Goal: Information Seeking & Learning: Learn about a topic

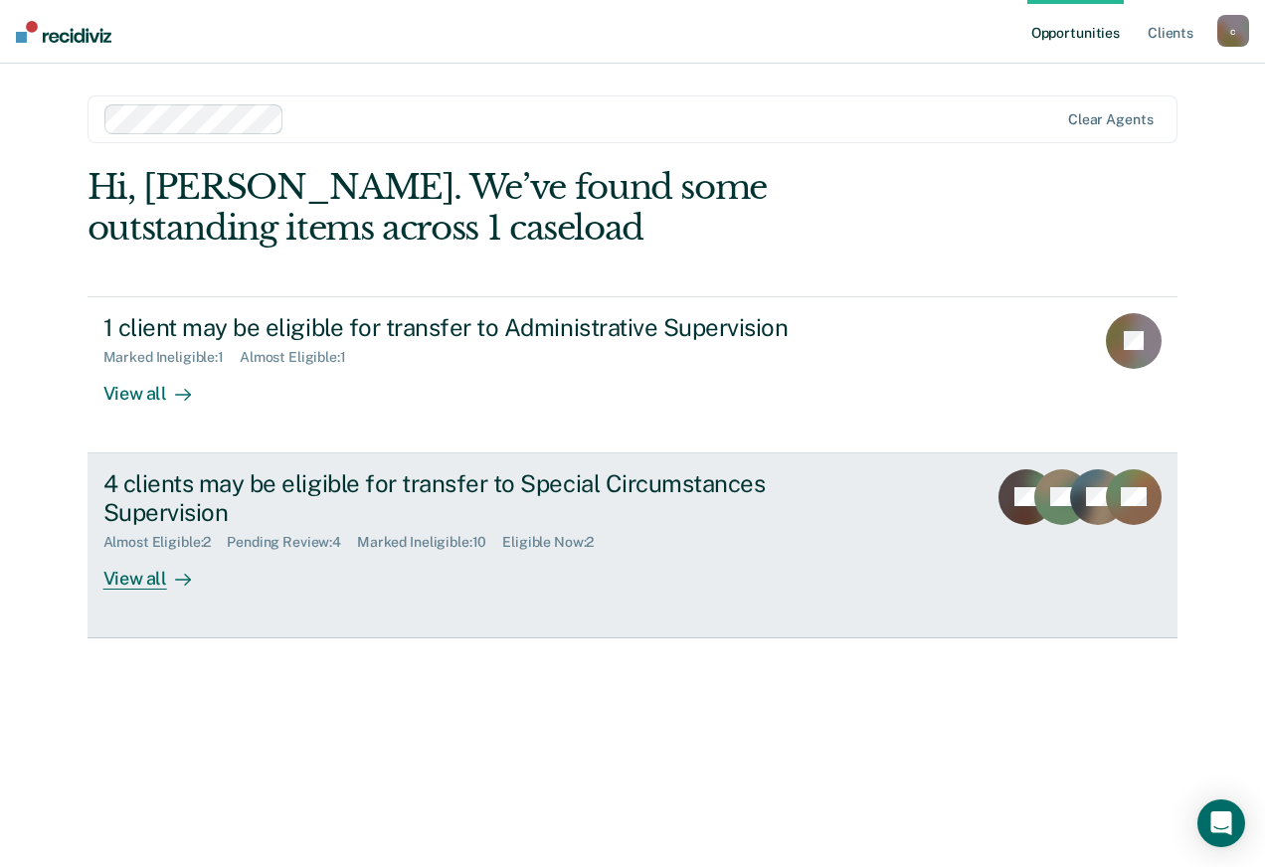
click at [196, 490] on div "4 clients may be eligible for transfer to Special Circumstances Supervision" at bounding box center [452, 498] width 698 height 58
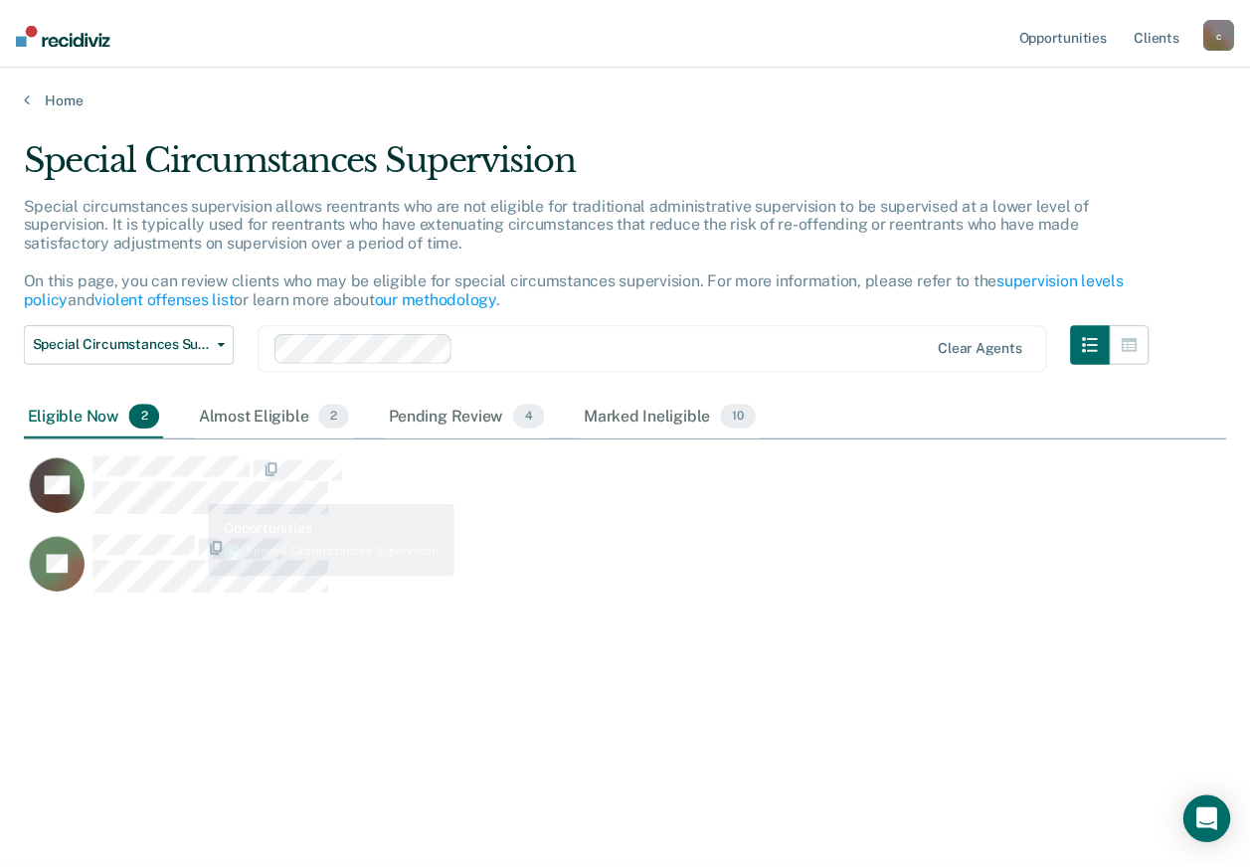
scroll to position [566, 1202]
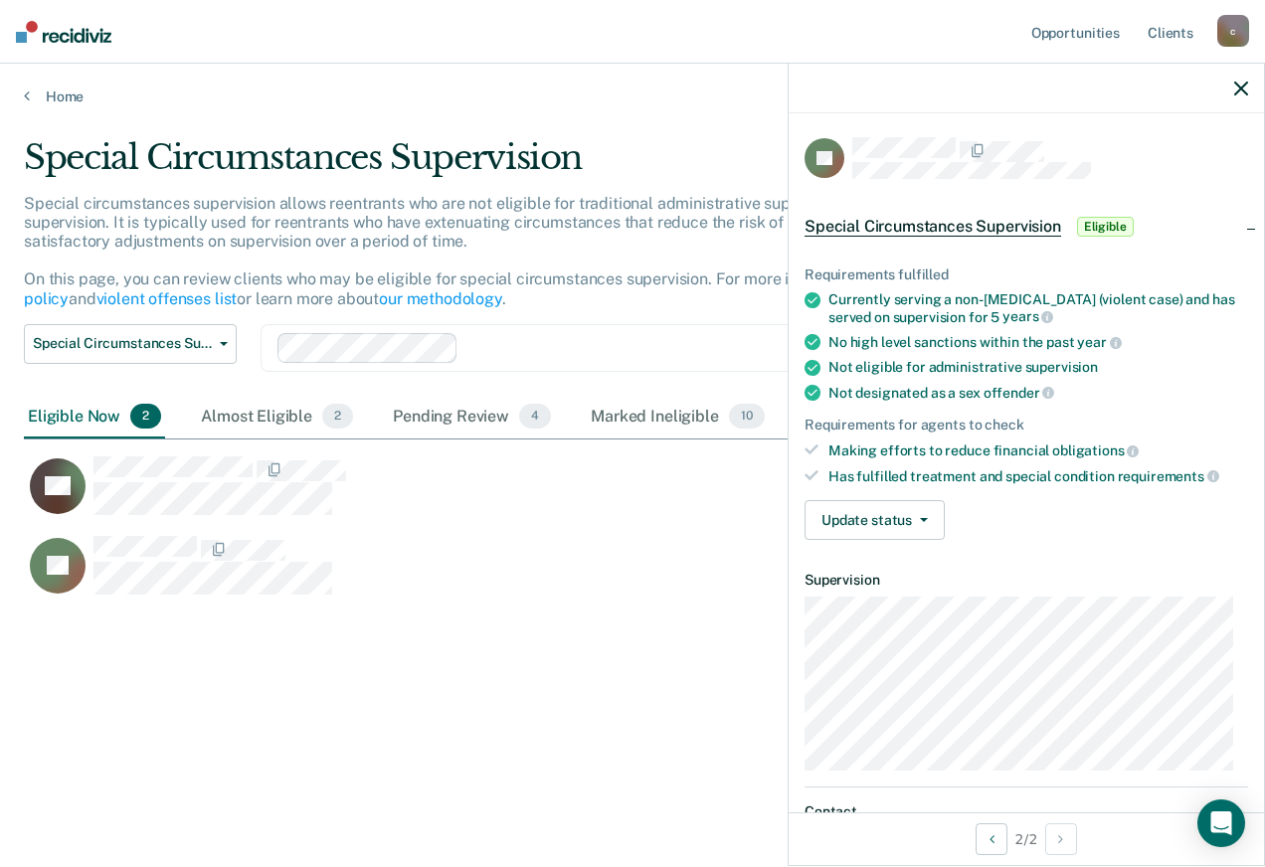
click at [583, 602] on div "JH" at bounding box center [556, 575] width 1065 height 80
click at [473, 421] on div "Pending Review 4" at bounding box center [472, 418] width 166 height 44
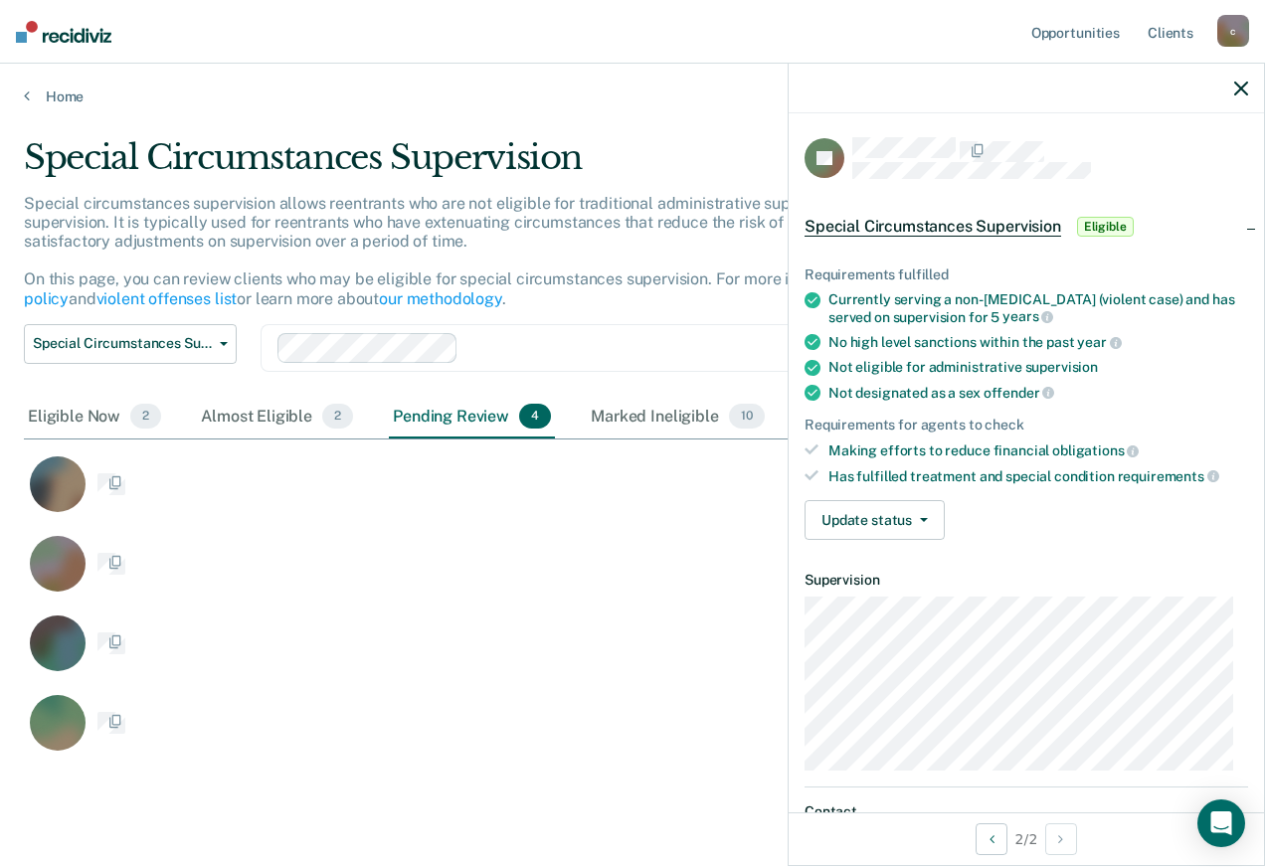
scroll to position [616, 1187]
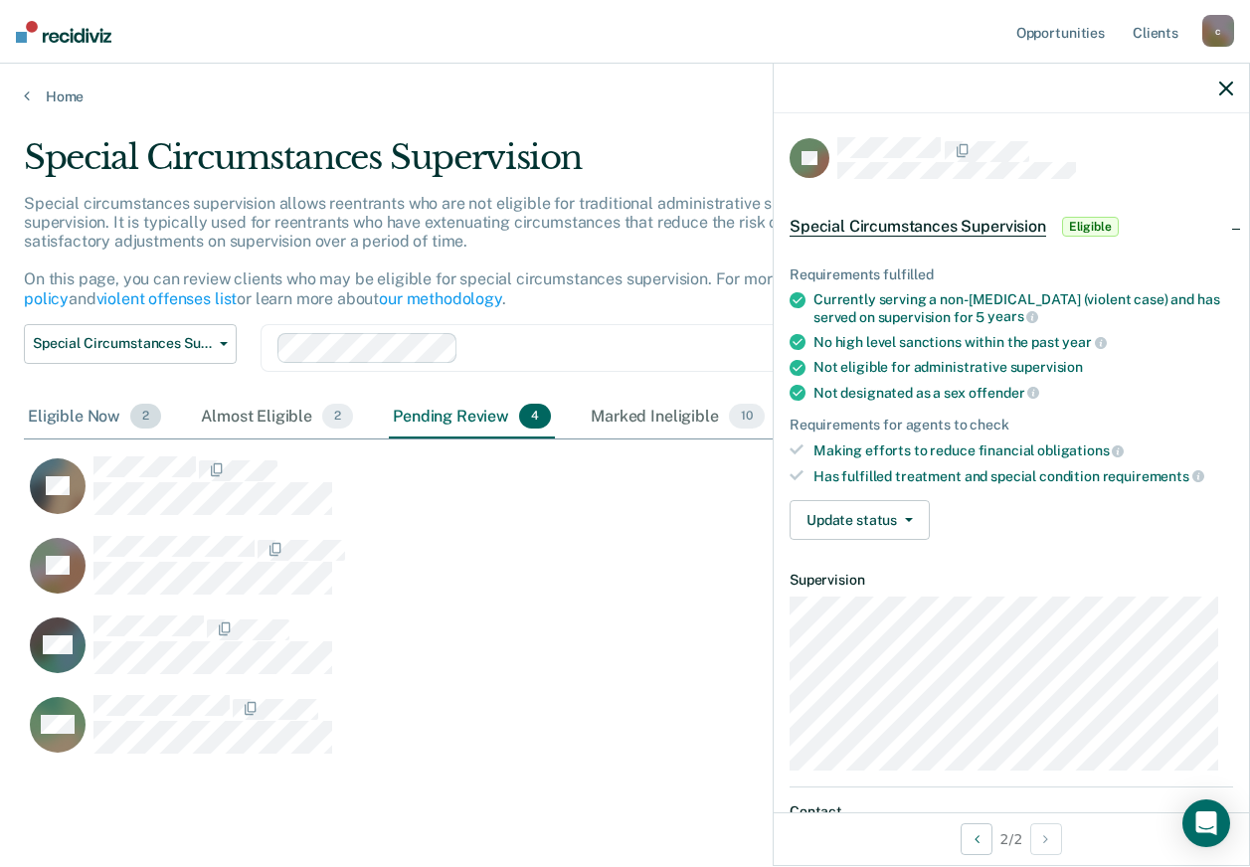
click at [100, 410] on div "Eligible Now 2" at bounding box center [94, 418] width 141 height 44
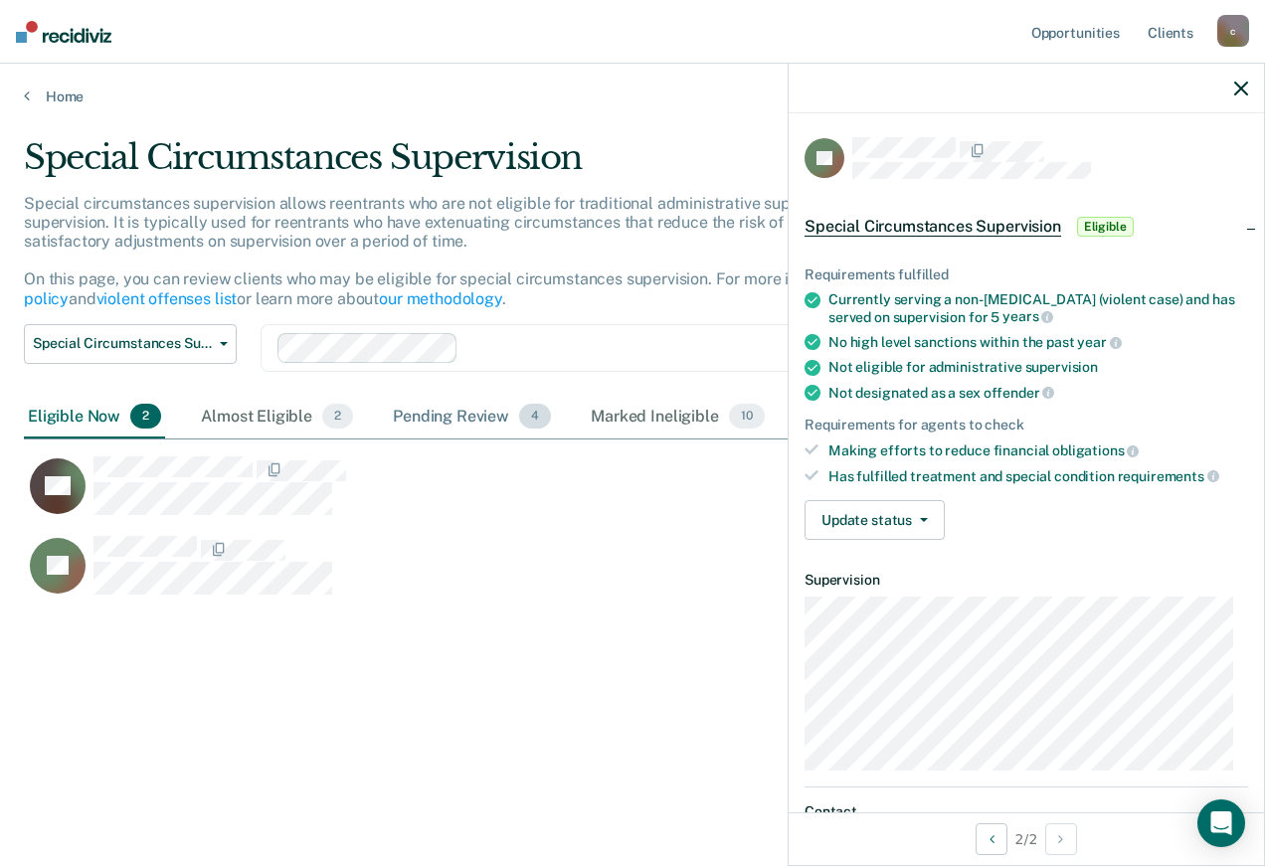
click at [428, 406] on div "Pending Review 4" at bounding box center [472, 418] width 166 height 44
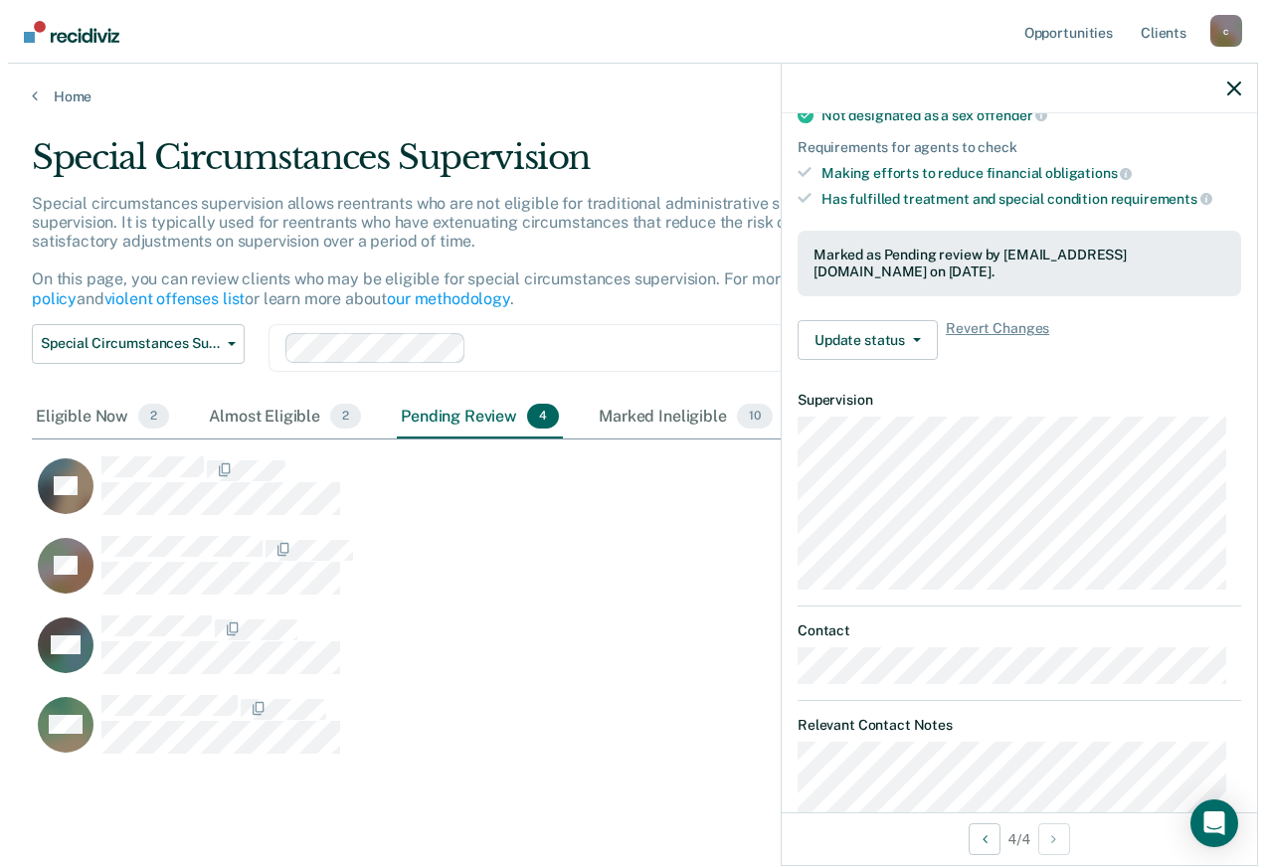
scroll to position [224, 0]
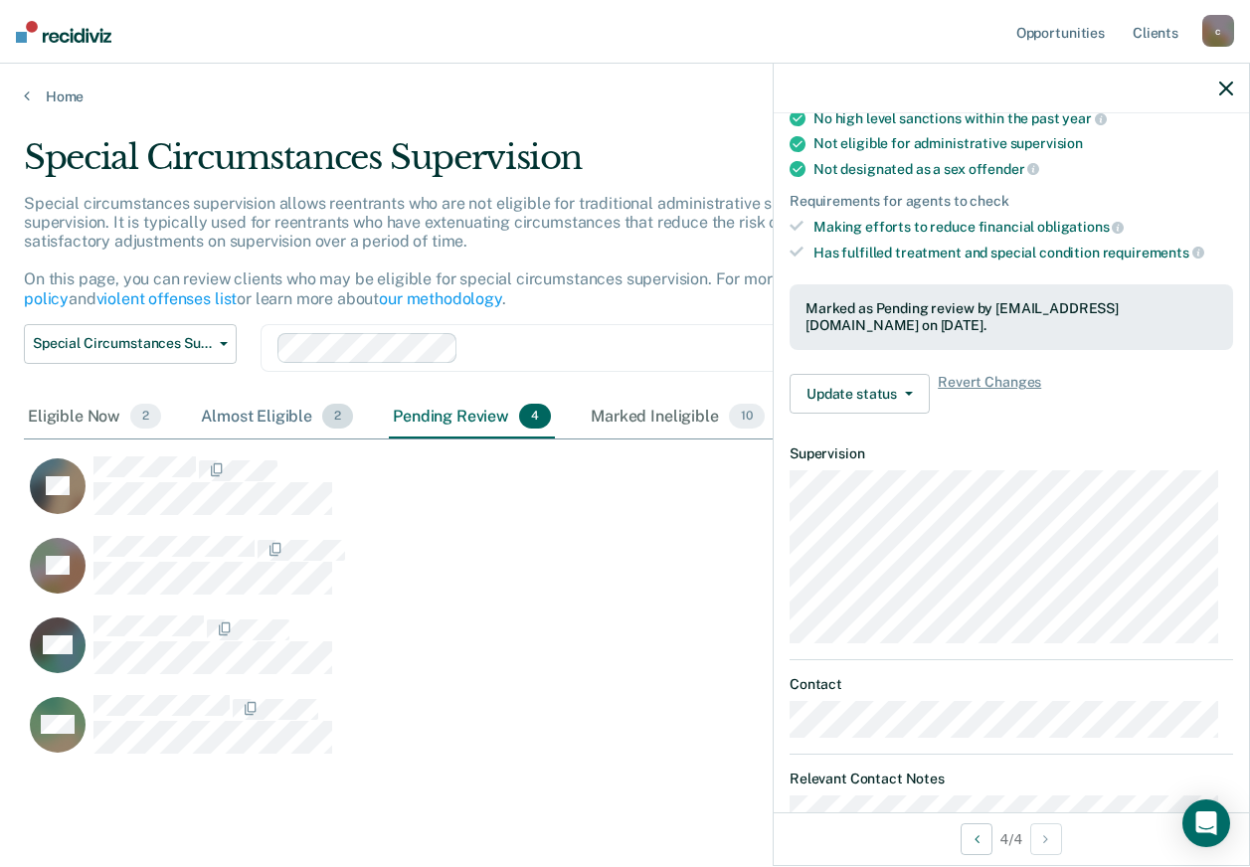
click at [251, 429] on div "Almost Eligible 2" at bounding box center [277, 418] width 160 height 44
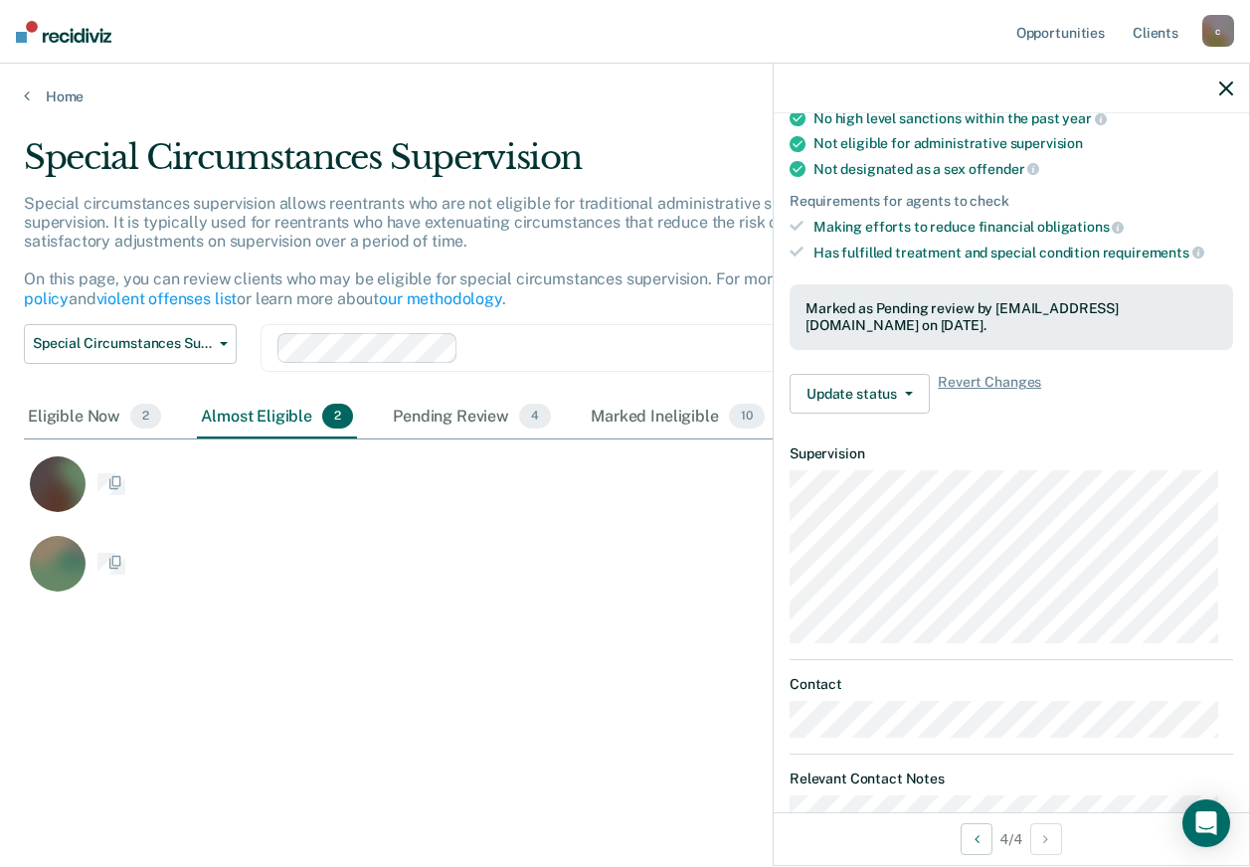
scroll to position [16, 16]
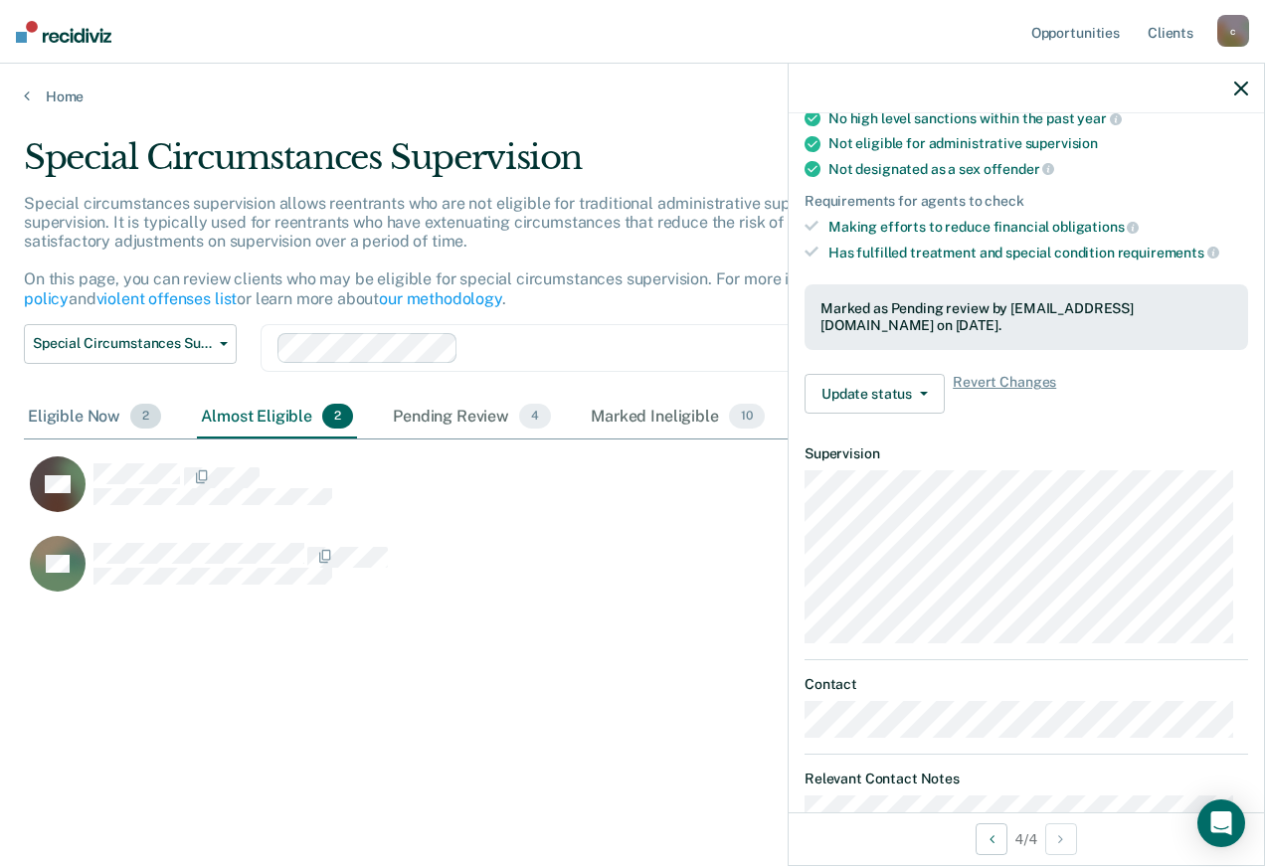
click at [76, 424] on div "Eligible Now 2" at bounding box center [94, 418] width 141 height 44
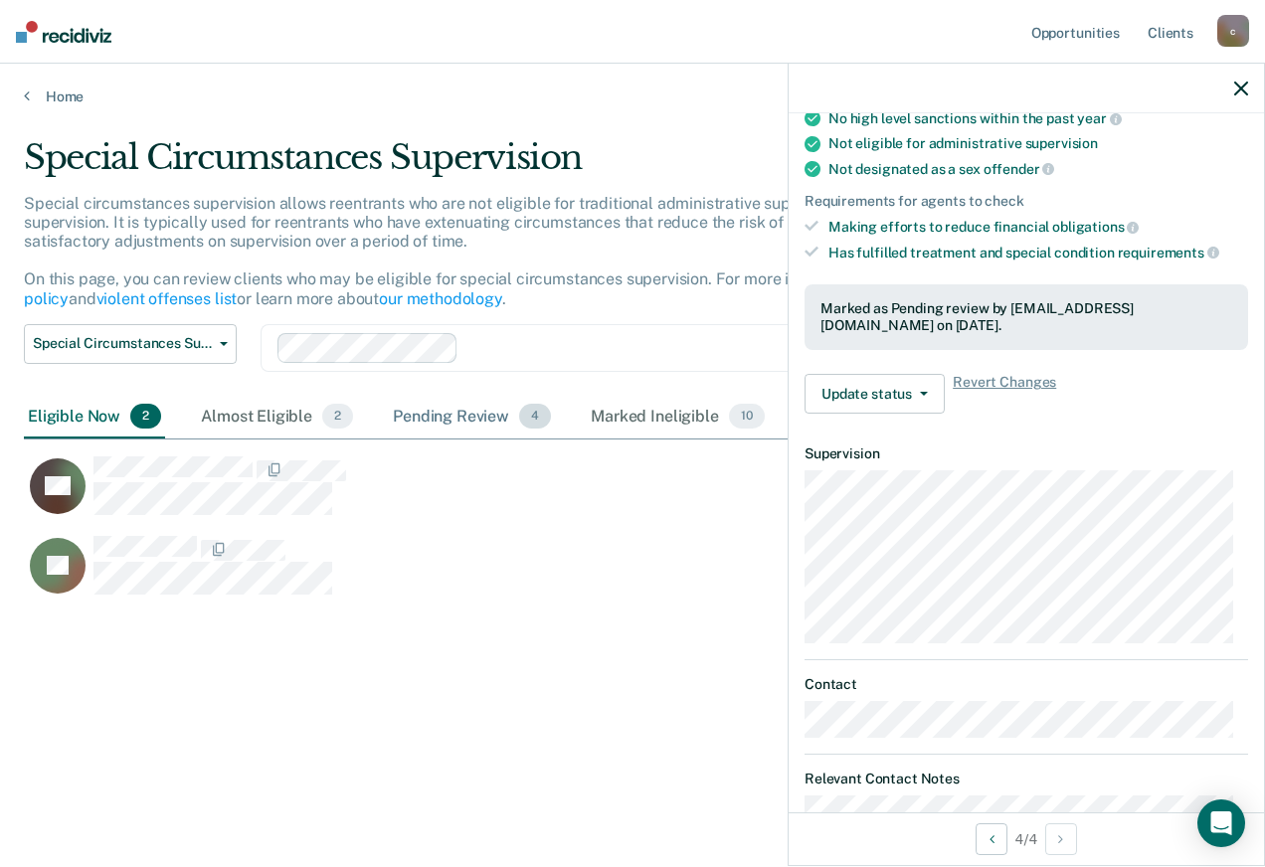
click at [428, 429] on div "Pending Review 4" at bounding box center [472, 418] width 166 height 44
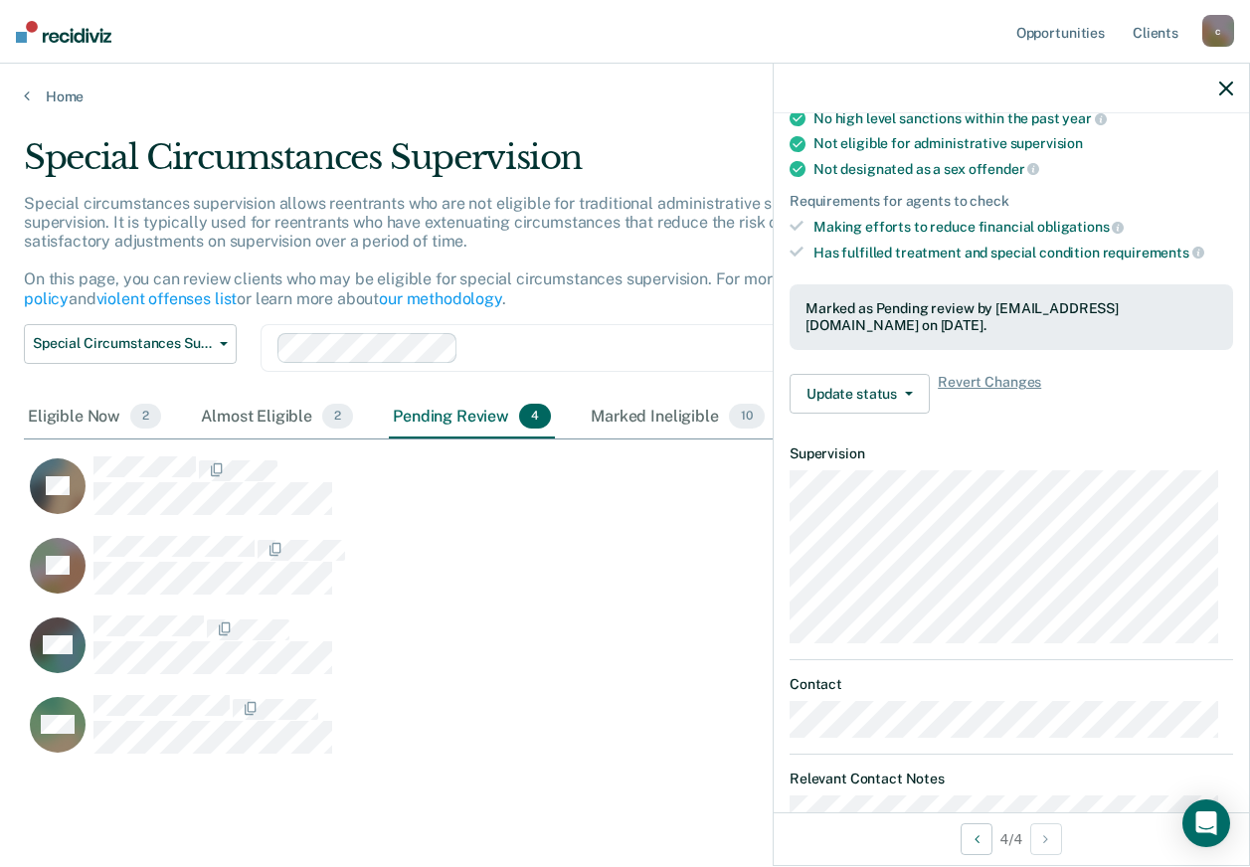
scroll to position [616, 1187]
click at [597, 429] on div "Marked Ineligible 10" at bounding box center [677, 418] width 181 height 44
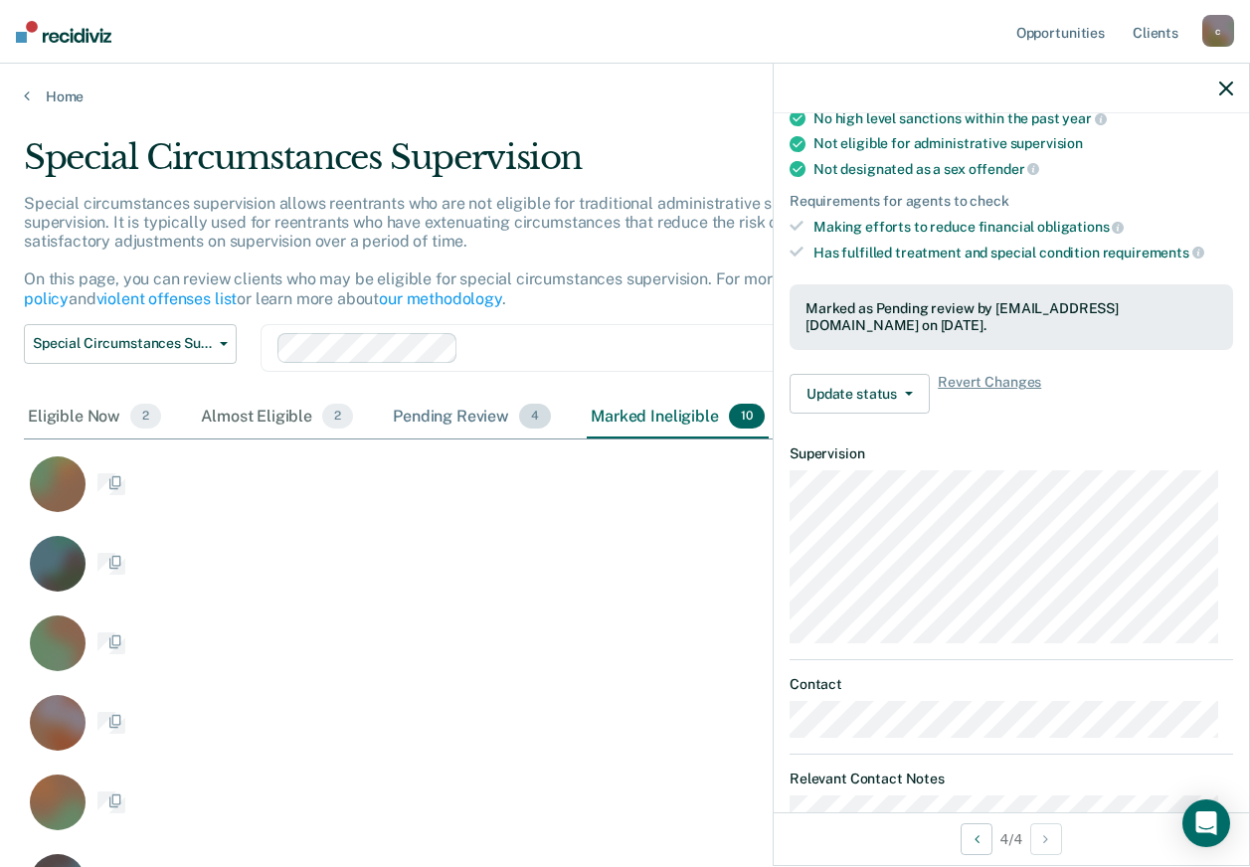
scroll to position [16, 16]
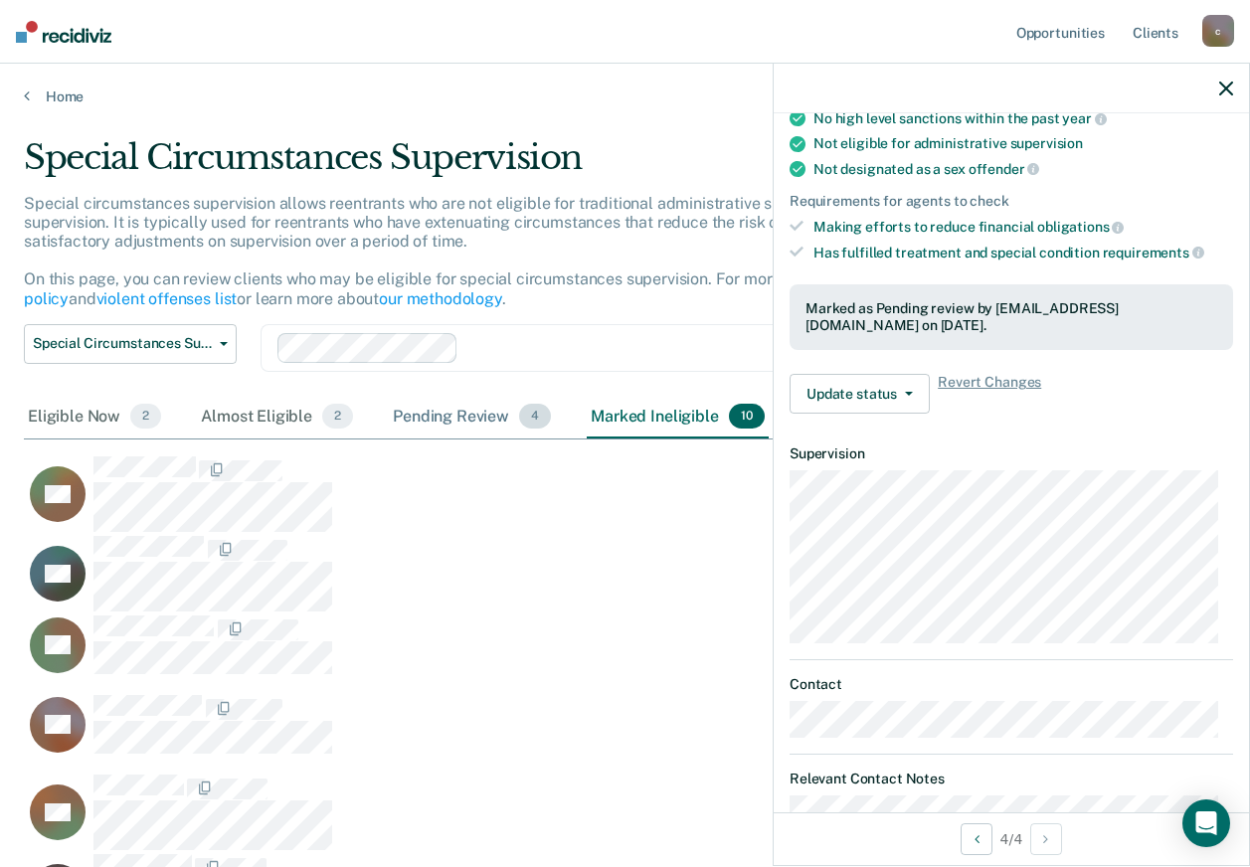
drag, startPoint x: 447, startPoint y: 419, endPoint x: 326, endPoint y: 431, distance: 122.0
click at [448, 419] on div "Pending Review 4" at bounding box center [472, 418] width 166 height 44
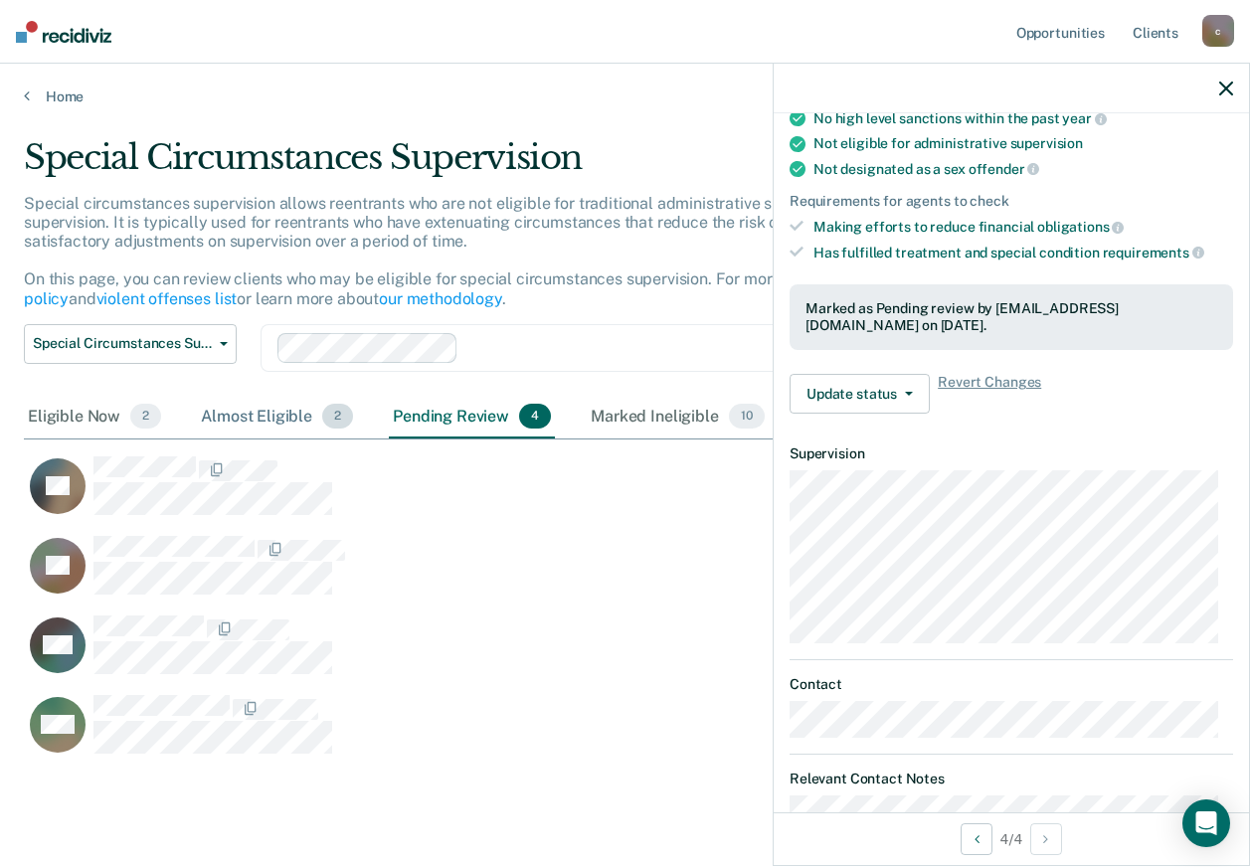
click at [229, 412] on div "Almost Eligible 2" at bounding box center [277, 418] width 160 height 44
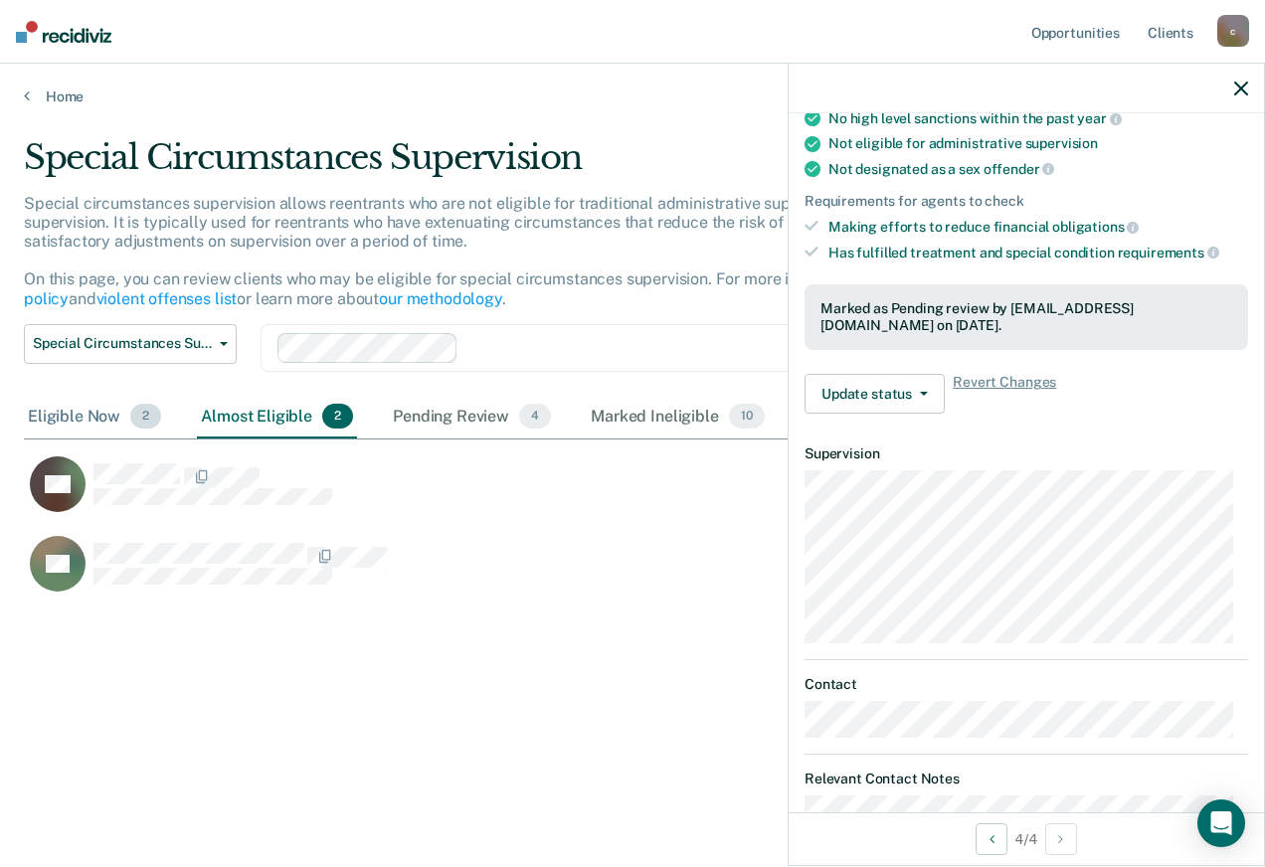
drag, startPoint x: 89, startPoint y: 408, endPoint x: 122, endPoint y: 410, distance: 32.9
click at [89, 409] on div "Eligible Now 2" at bounding box center [94, 418] width 141 height 44
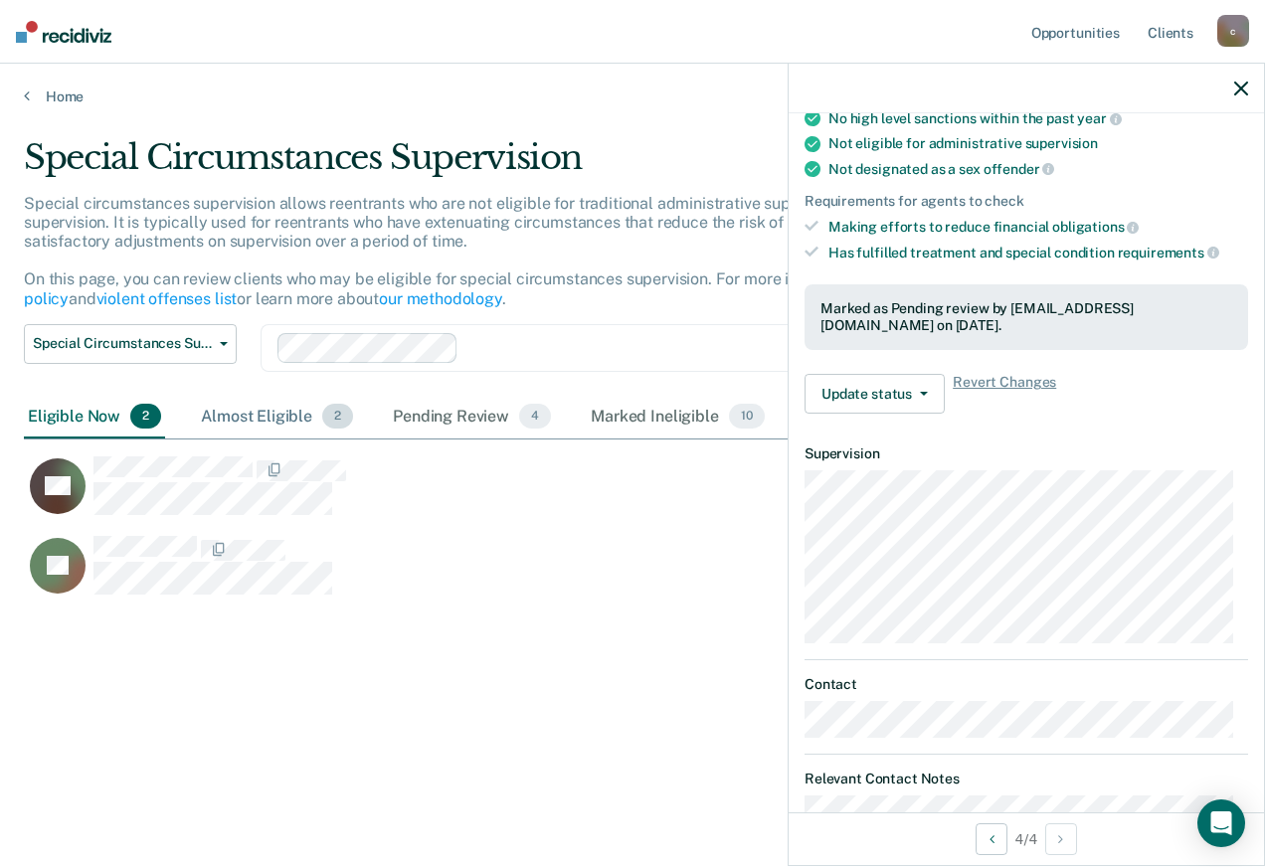
click at [237, 421] on div "Almost Eligible 2" at bounding box center [277, 418] width 160 height 44
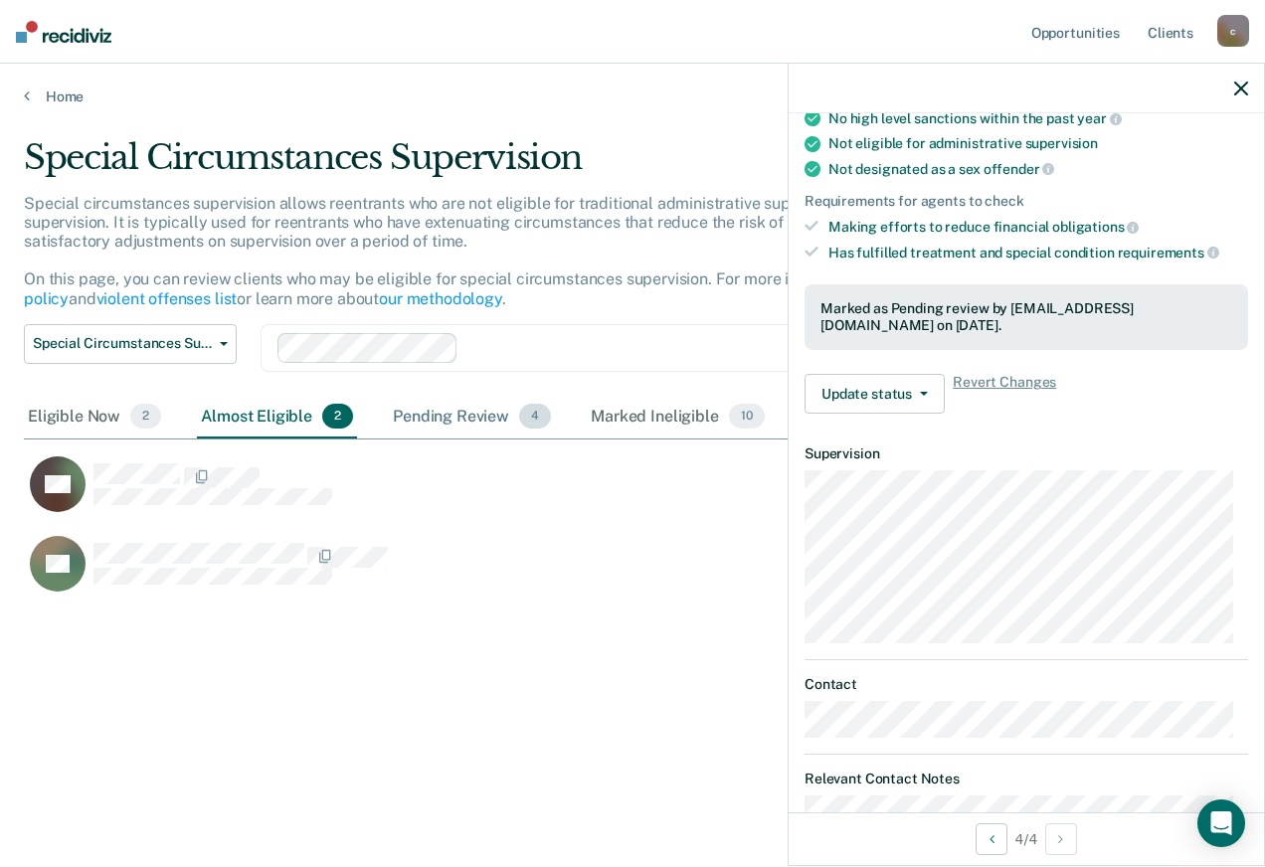
click at [428, 431] on div "Pending Review 4" at bounding box center [472, 418] width 166 height 44
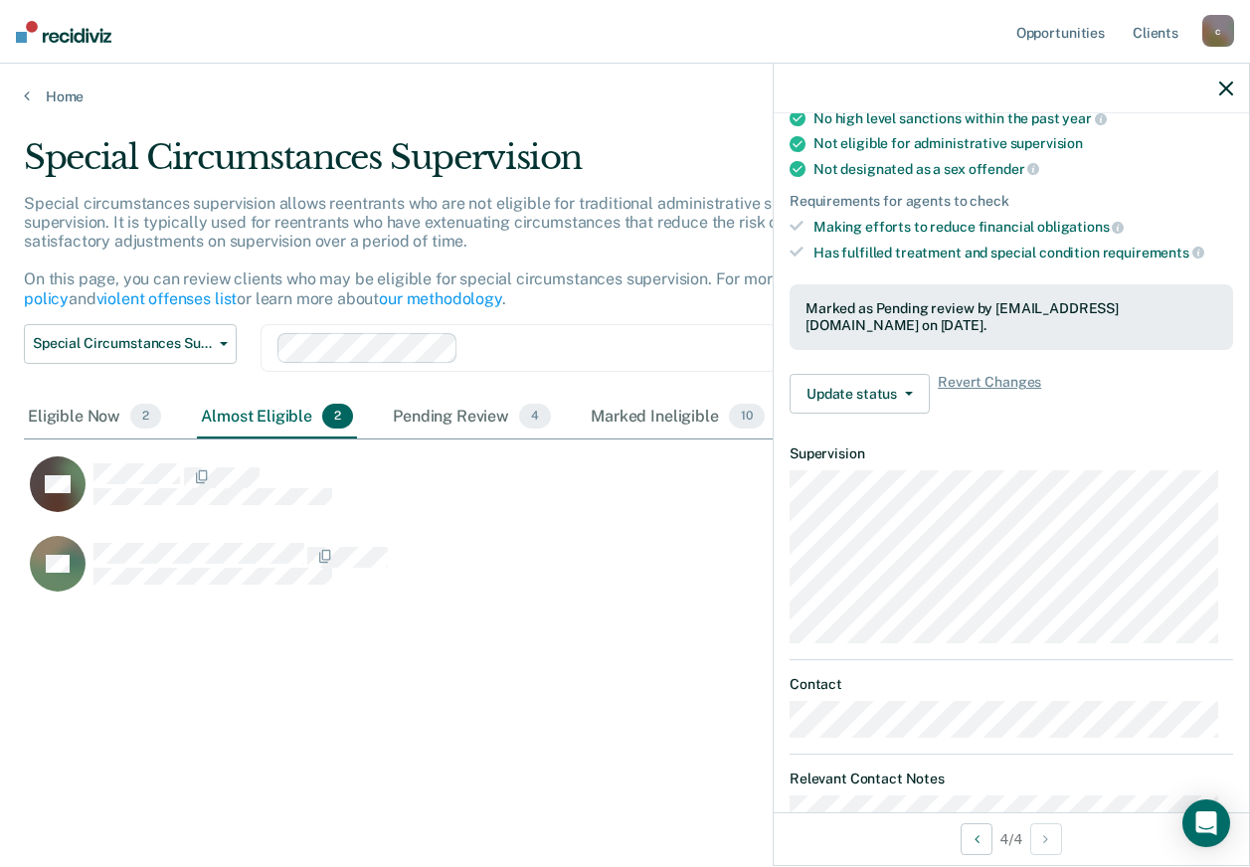
scroll to position [616, 1187]
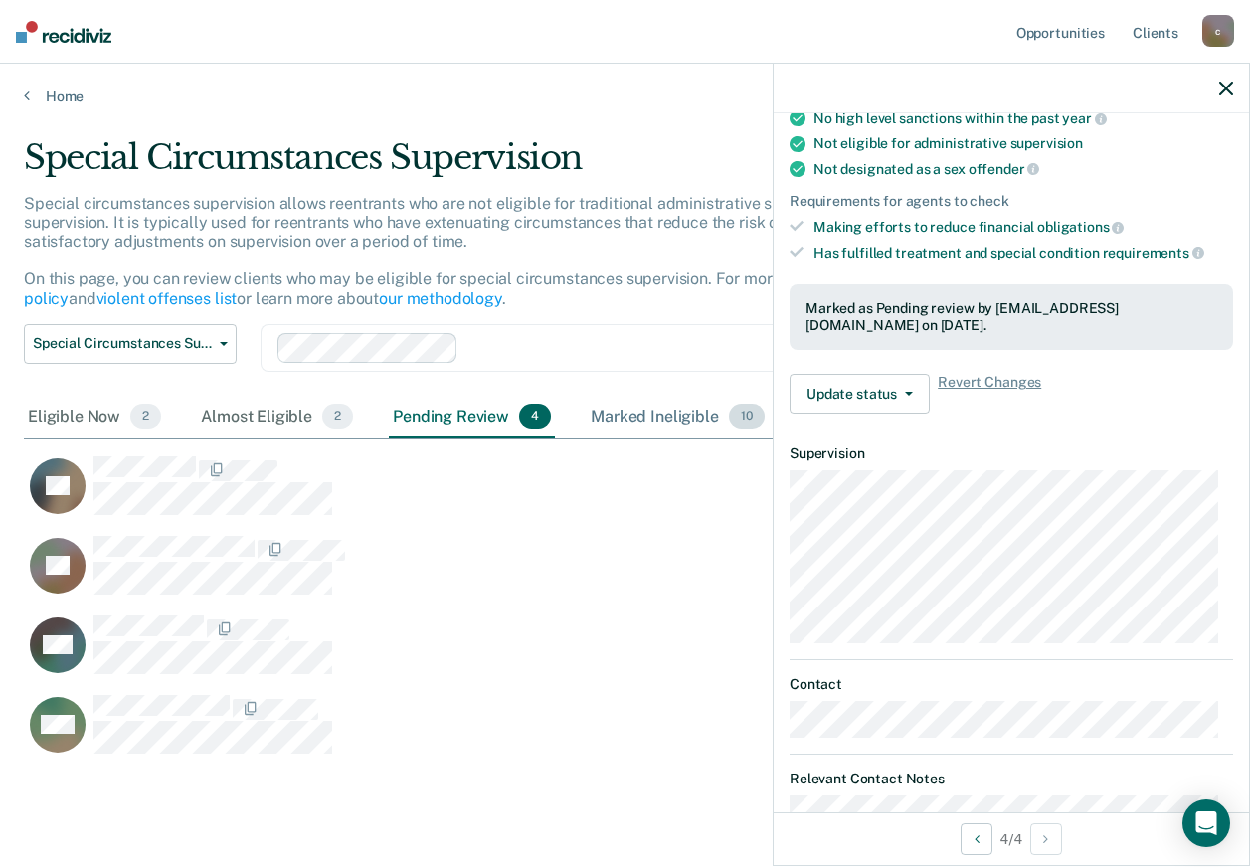
click at [610, 422] on div "Marked Ineligible 10" at bounding box center [677, 418] width 181 height 44
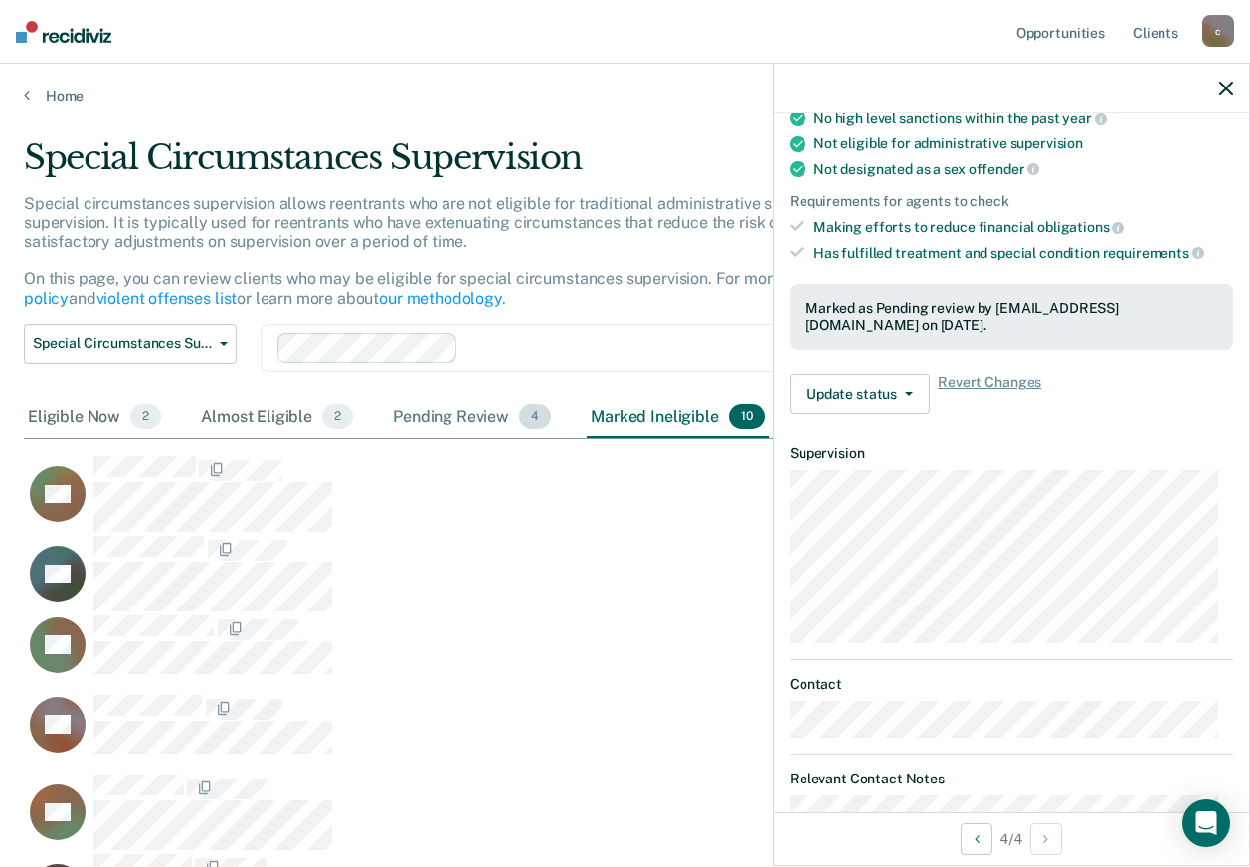
drag, startPoint x: 469, startPoint y: 425, endPoint x: 391, endPoint y: 431, distance: 78.8
click at [469, 424] on div "Pending Review 4" at bounding box center [472, 418] width 166 height 44
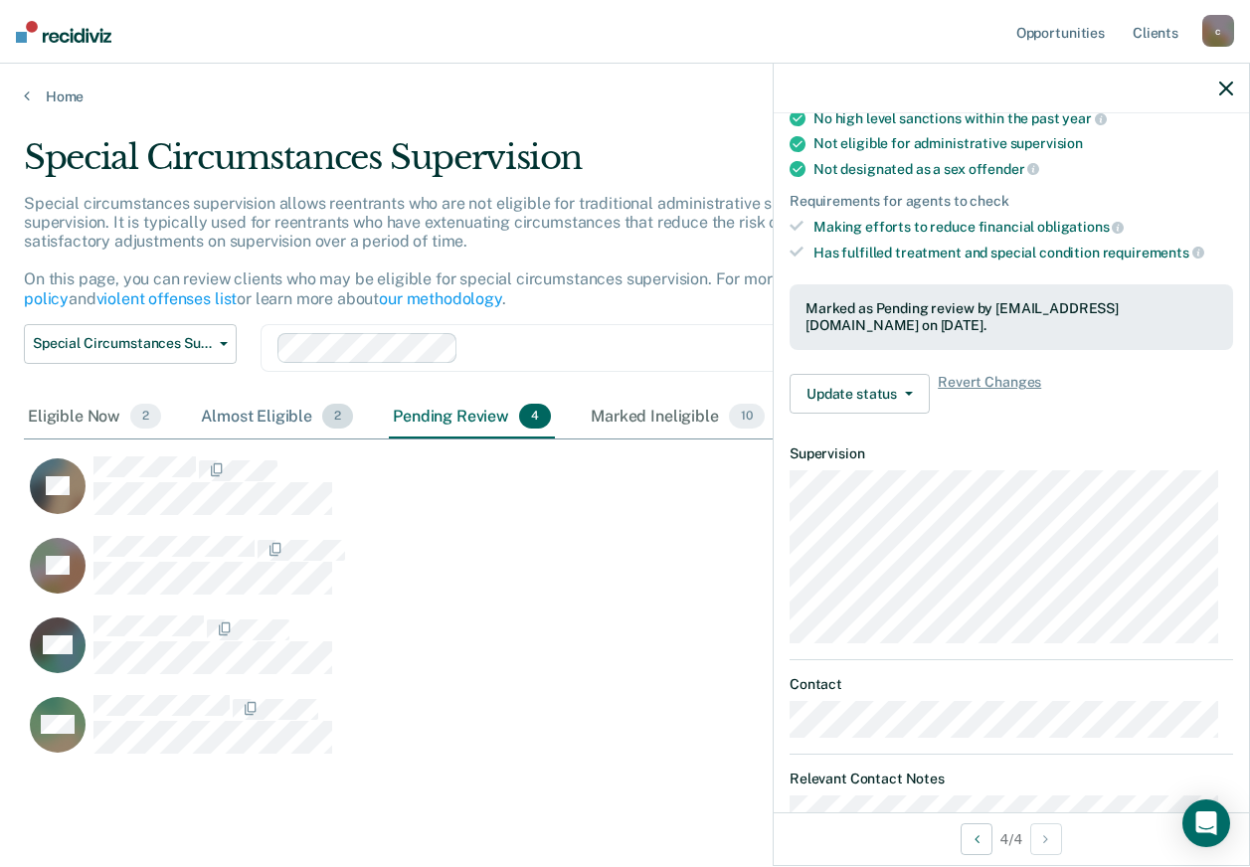
click at [223, 429] on div "Almost Eligible 2" at bounding box center [277, 418] width 160 height 44
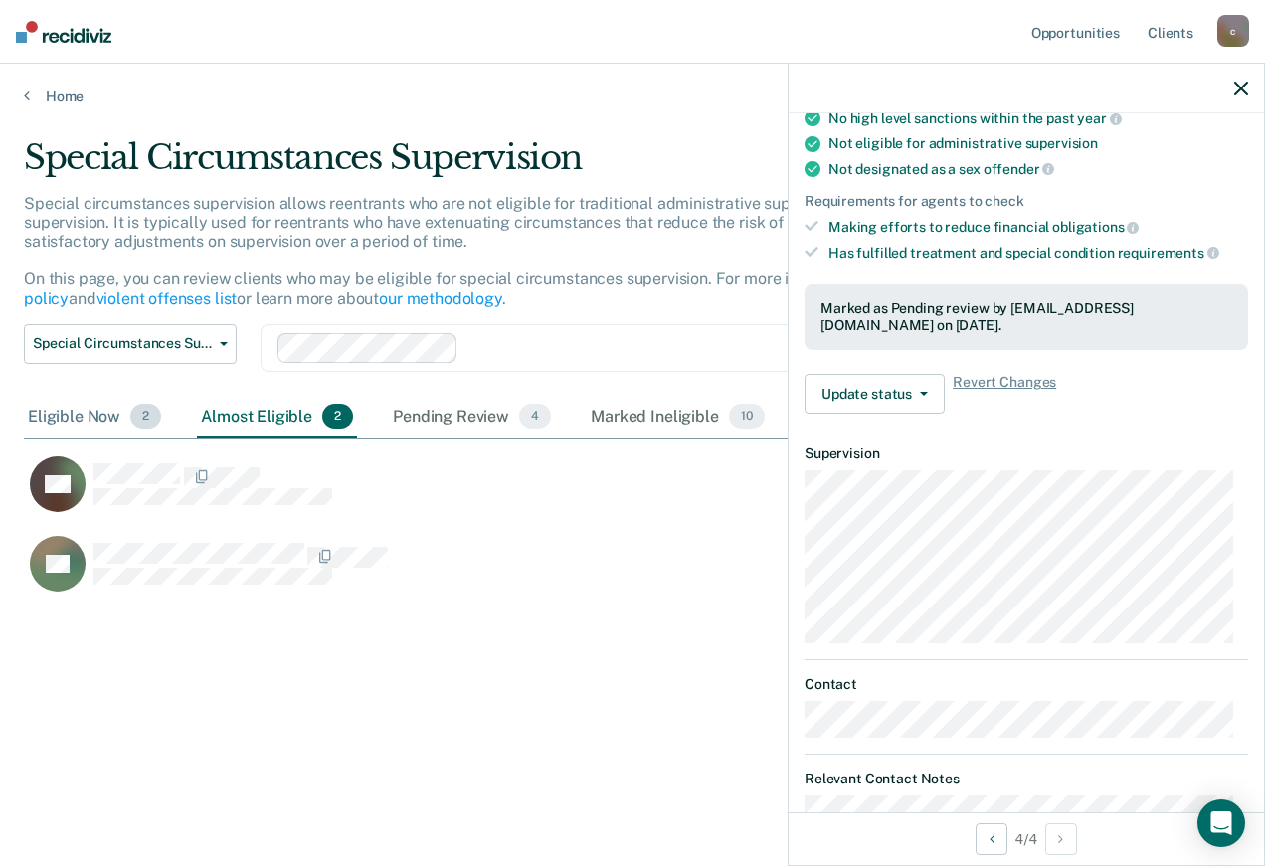
click at [73, 407] on div "Eligible Now 2" at bounding box center [94, 418] width 141 height 44
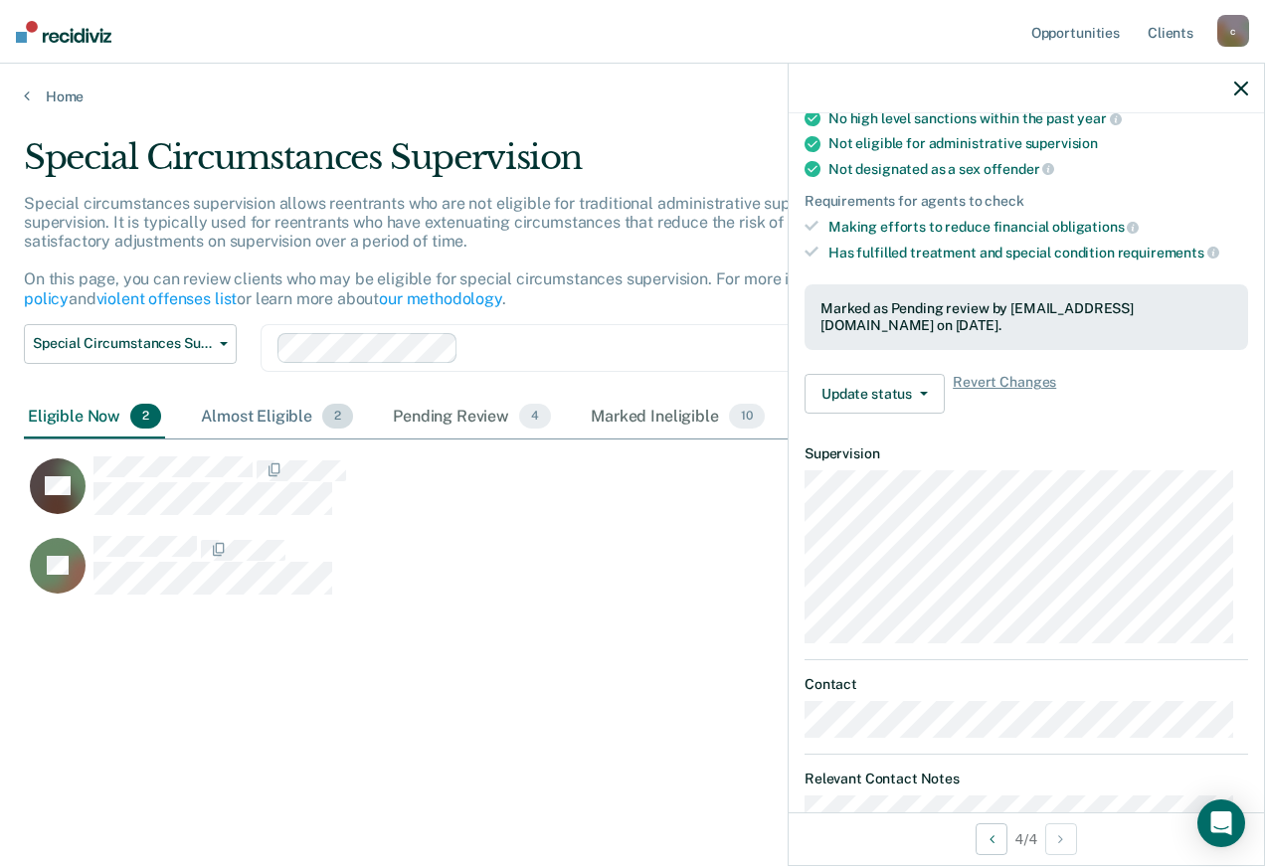
click at [228, 419] on div "Almost Eligible 2" at bounding box center [277, 418] width 160 height 44
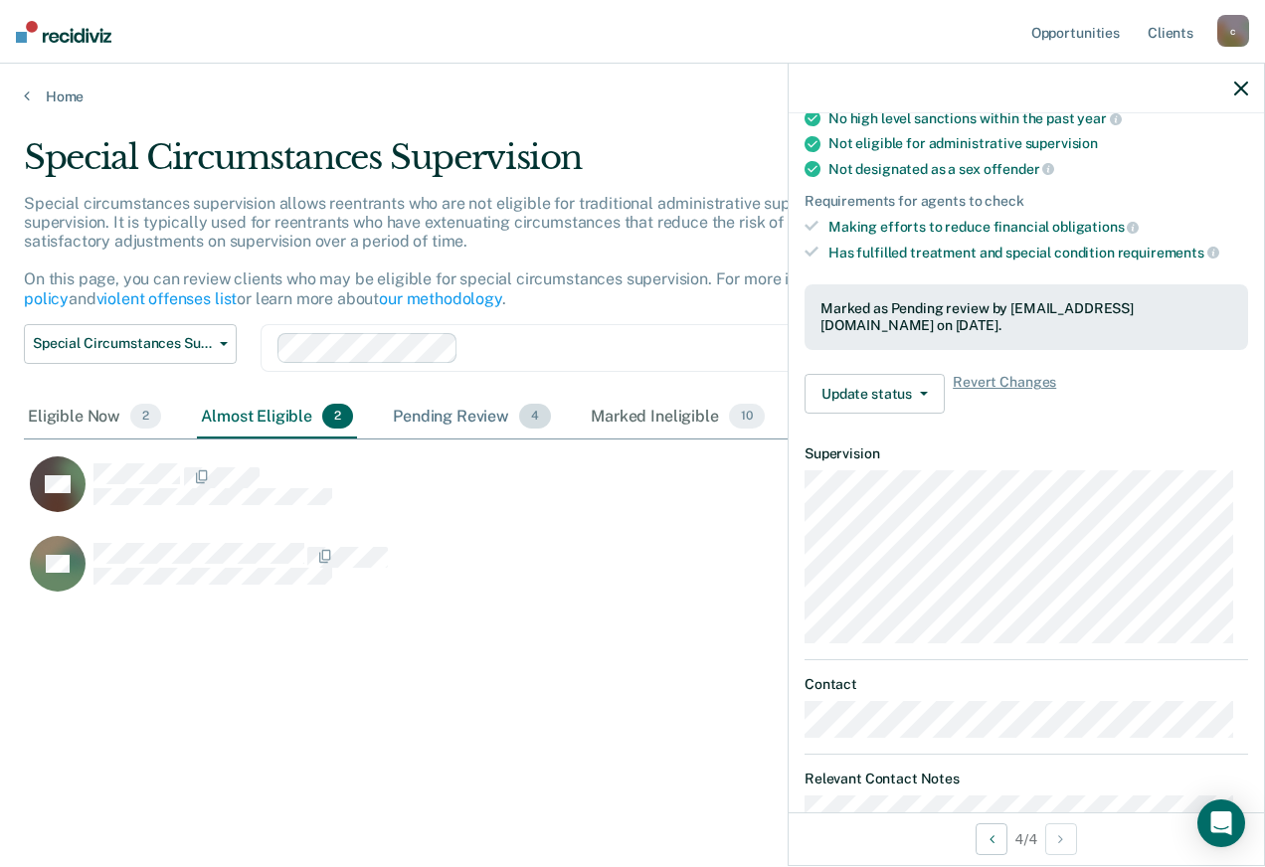
click at [474, 421] on div "Pending Review 4" at bounding box center [472, 418] width 166 height 44
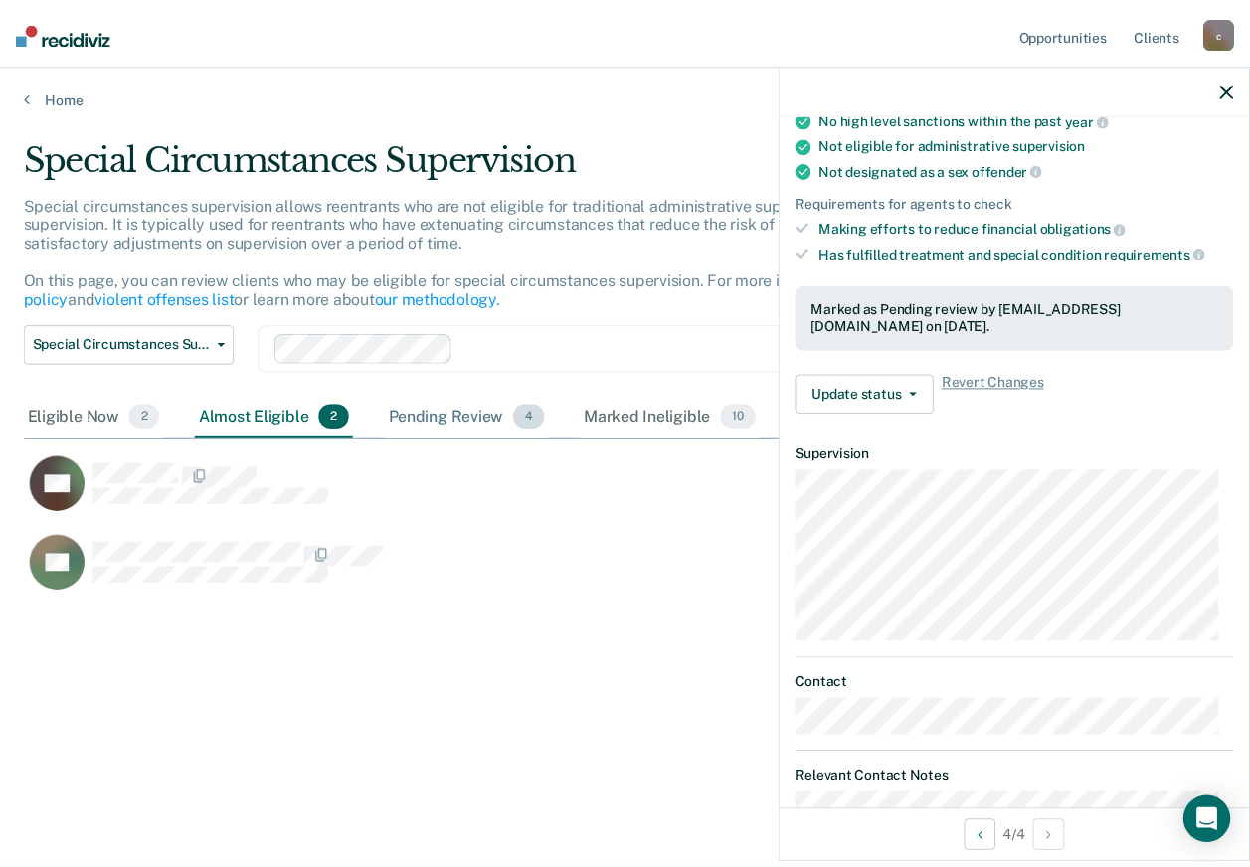
scroll to position [616, 1187]
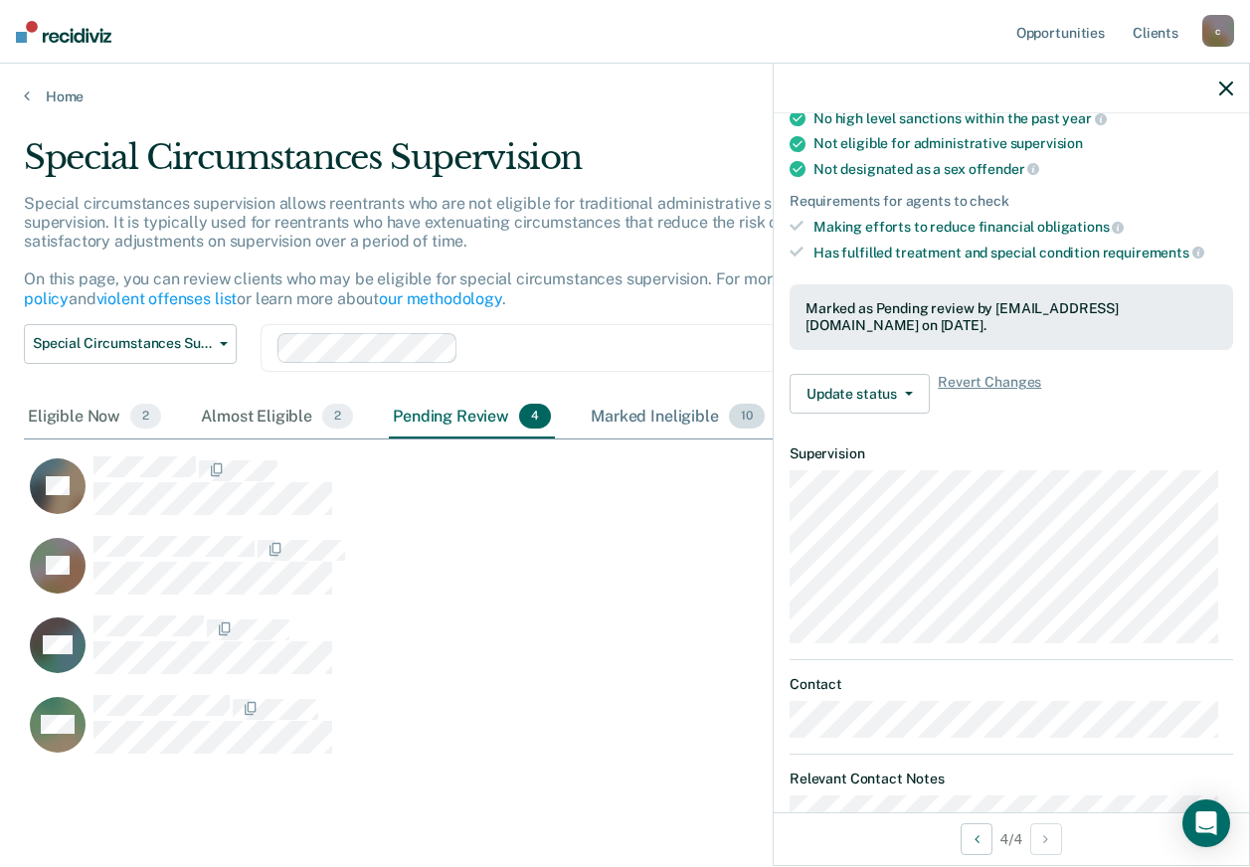
click at [668, 425] on div "Marked Ineligible 10" at bounding box center [677, 418] width 181 height 44
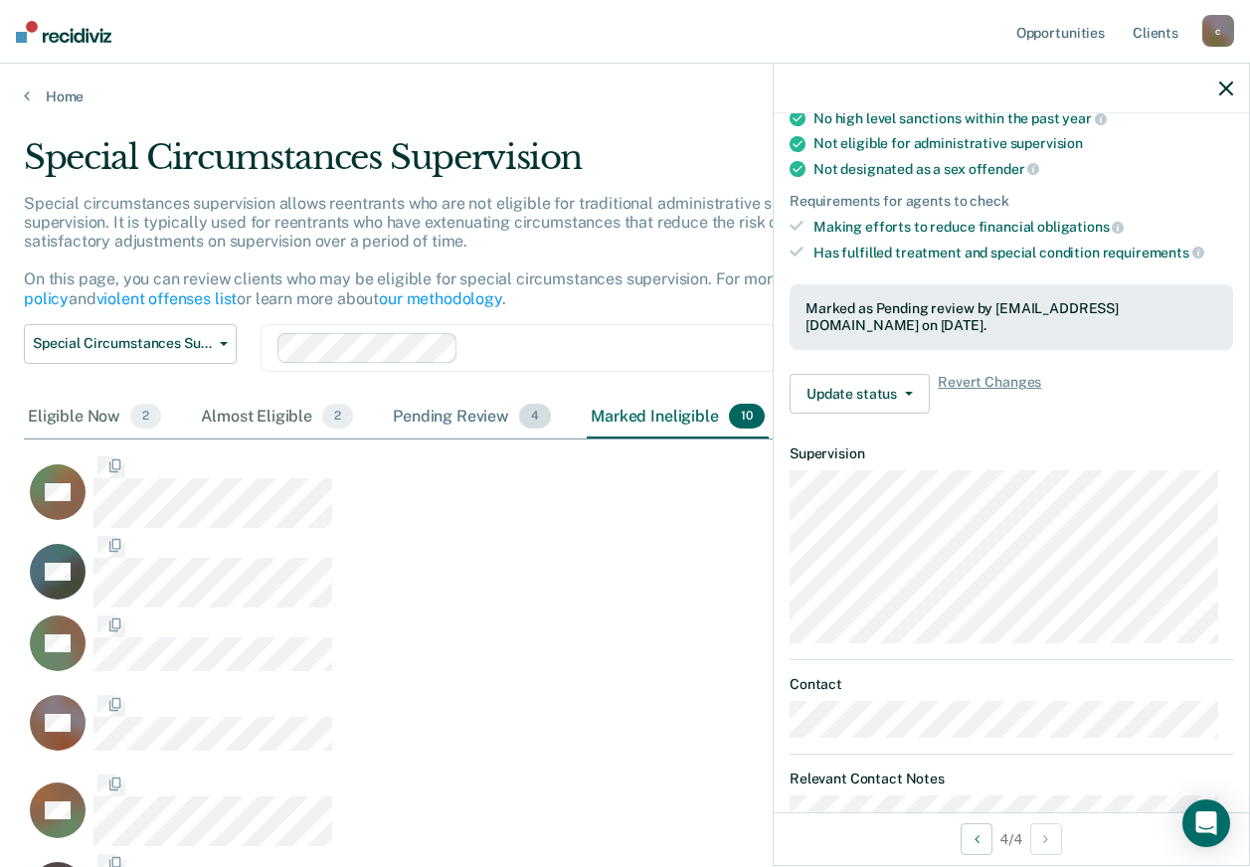
scroll to position [16, 16]
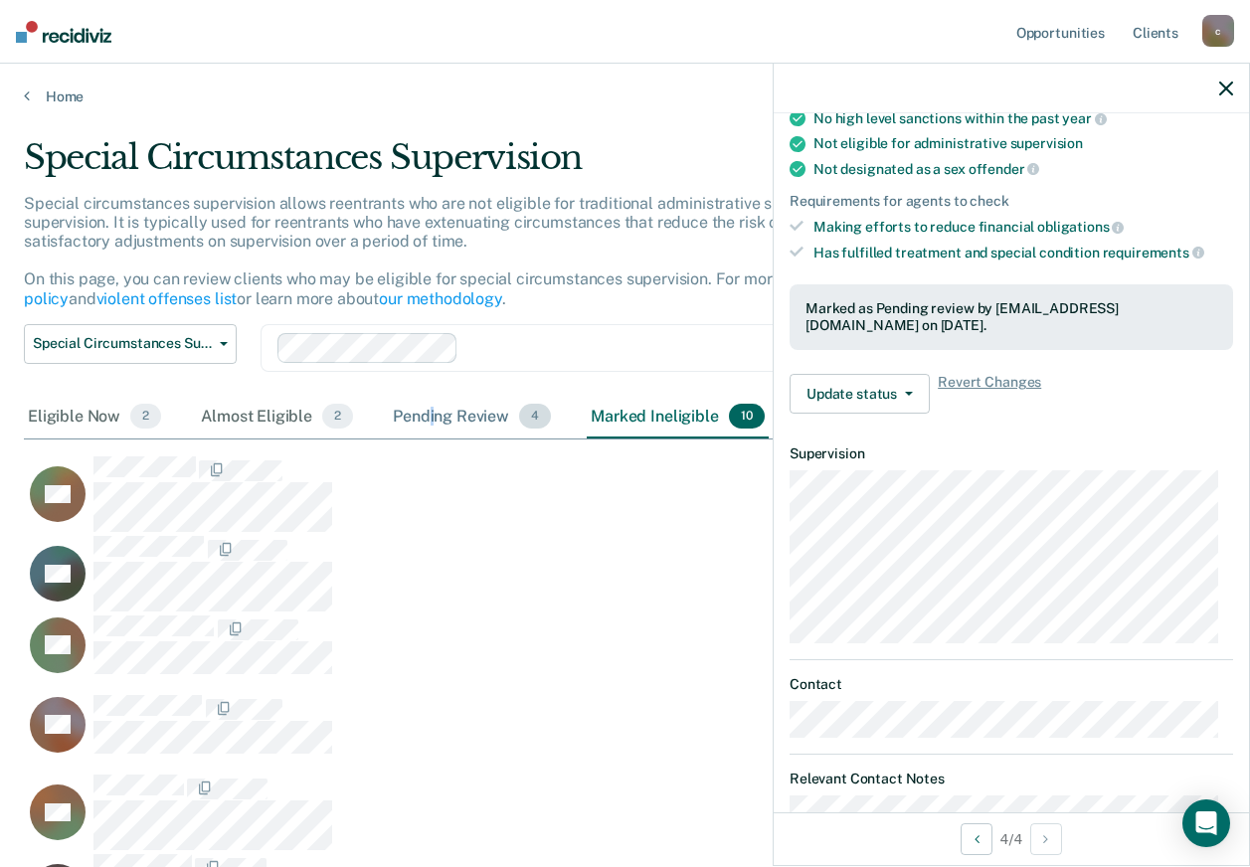
click at [430, 423] on div "Pending Review 4" at bounding box center [472, 418] width 166 height 44
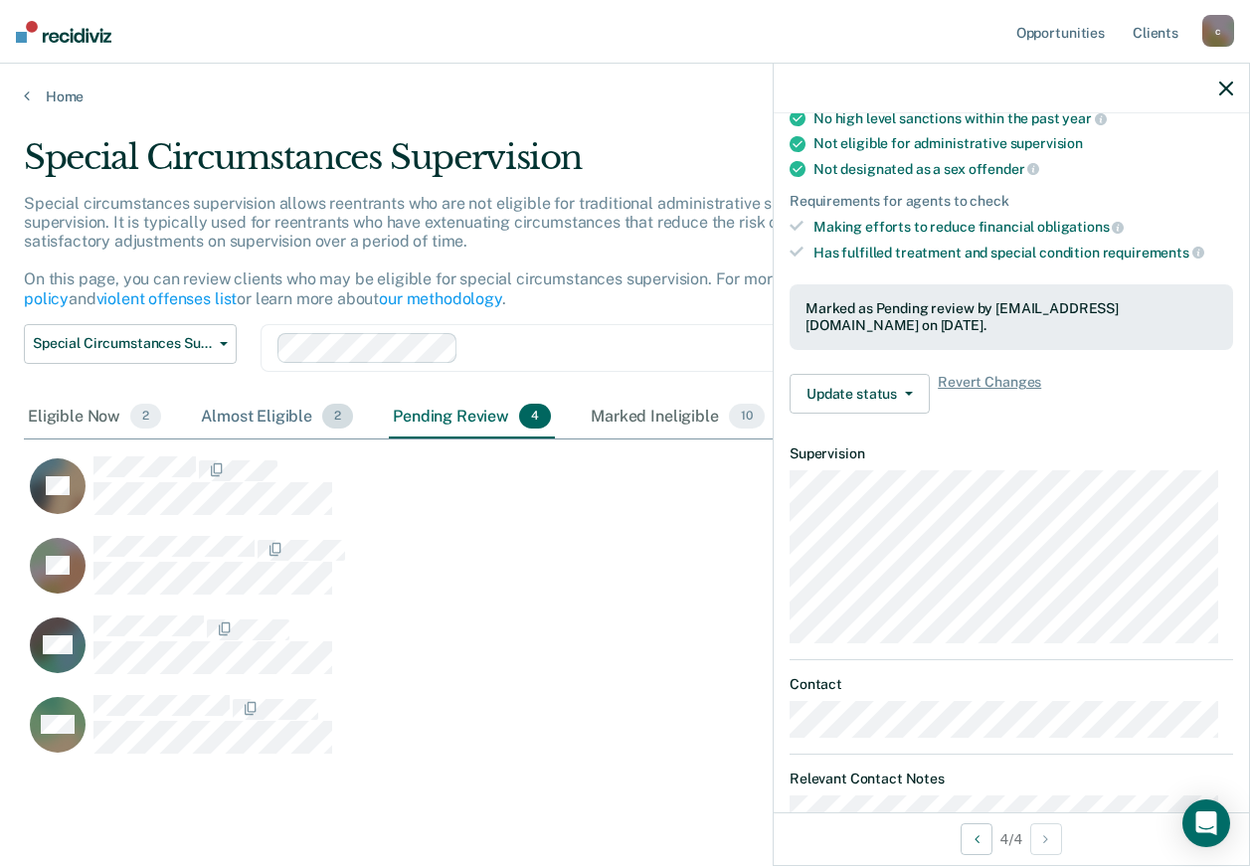
click at [219, 409] on div "Almost Eligible 2" at bounding box center [277, 418] width 160 height 44
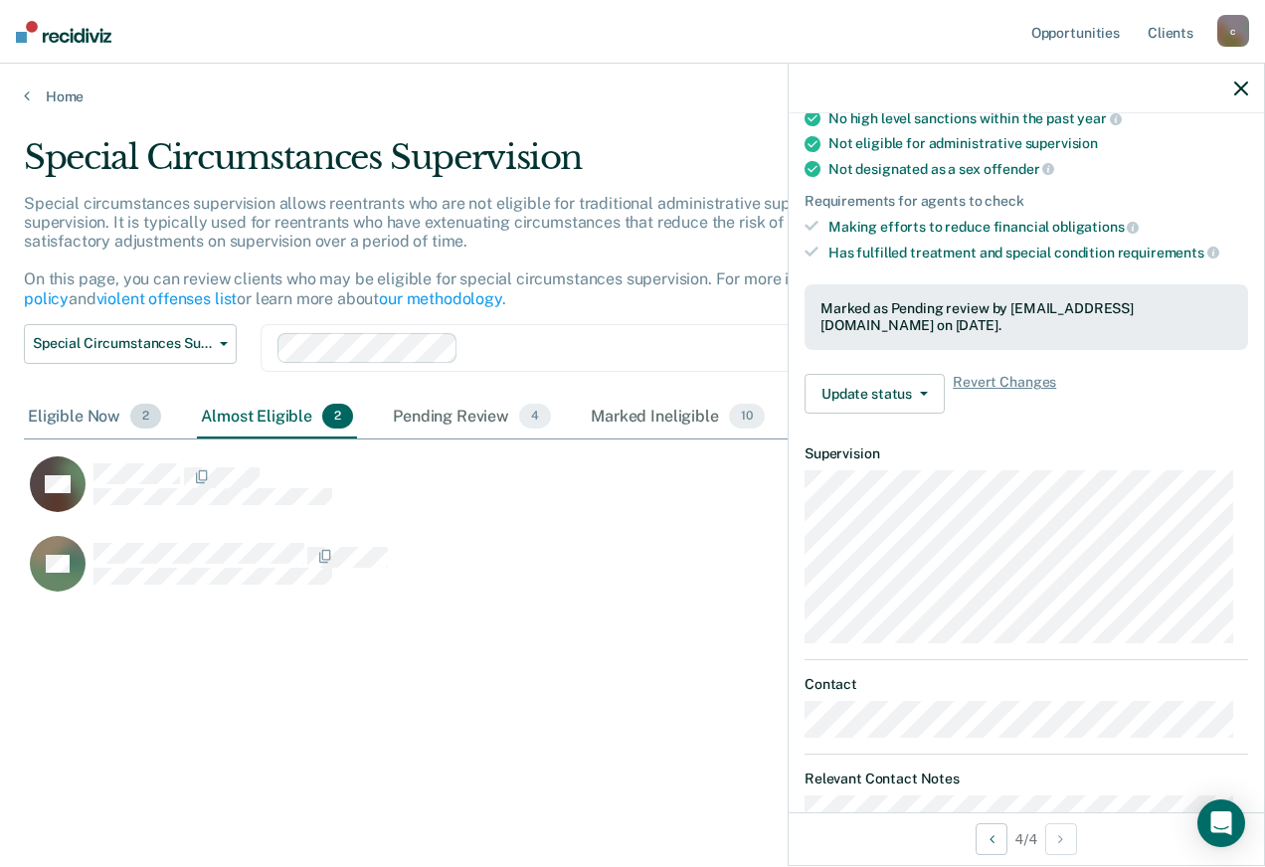
click at [75, 414] on div "Eligible Now 2" at bounding box center [94, 418] width 141 height 44
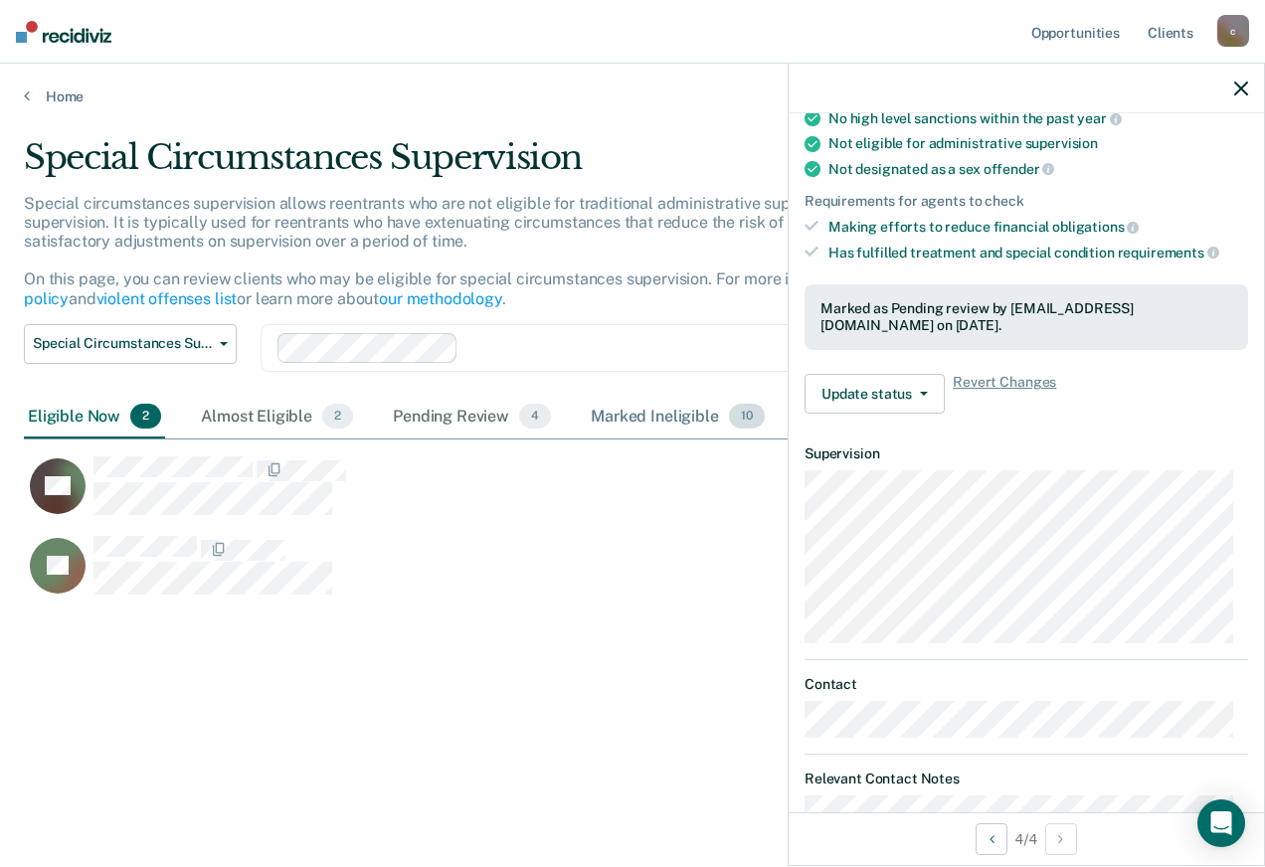
click at [654, 415] on div "Marked Ineligible 10" at bounding box center [677, 418] width 181 height 44
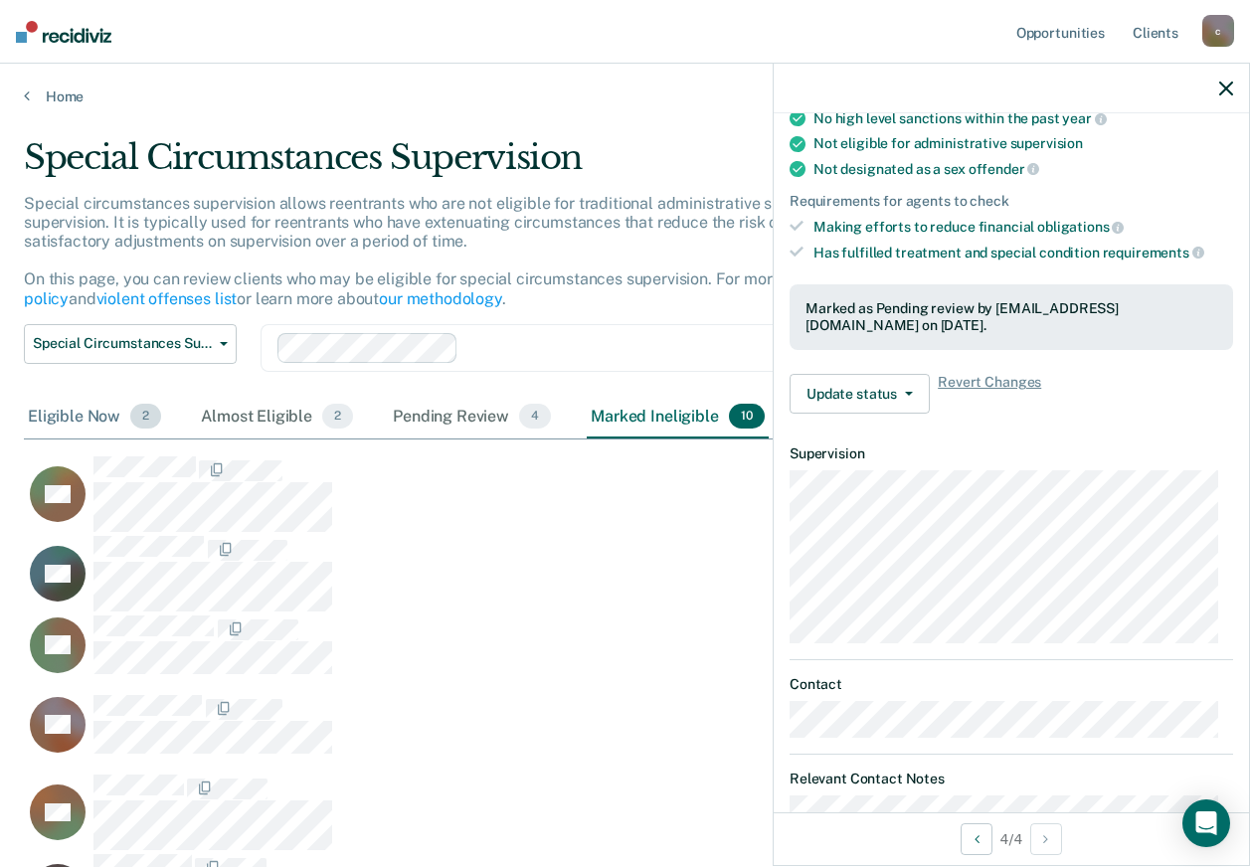
click at [78, 406] on div "Eligible Now 2" at bounding box center [94, 418] width 141 height 44
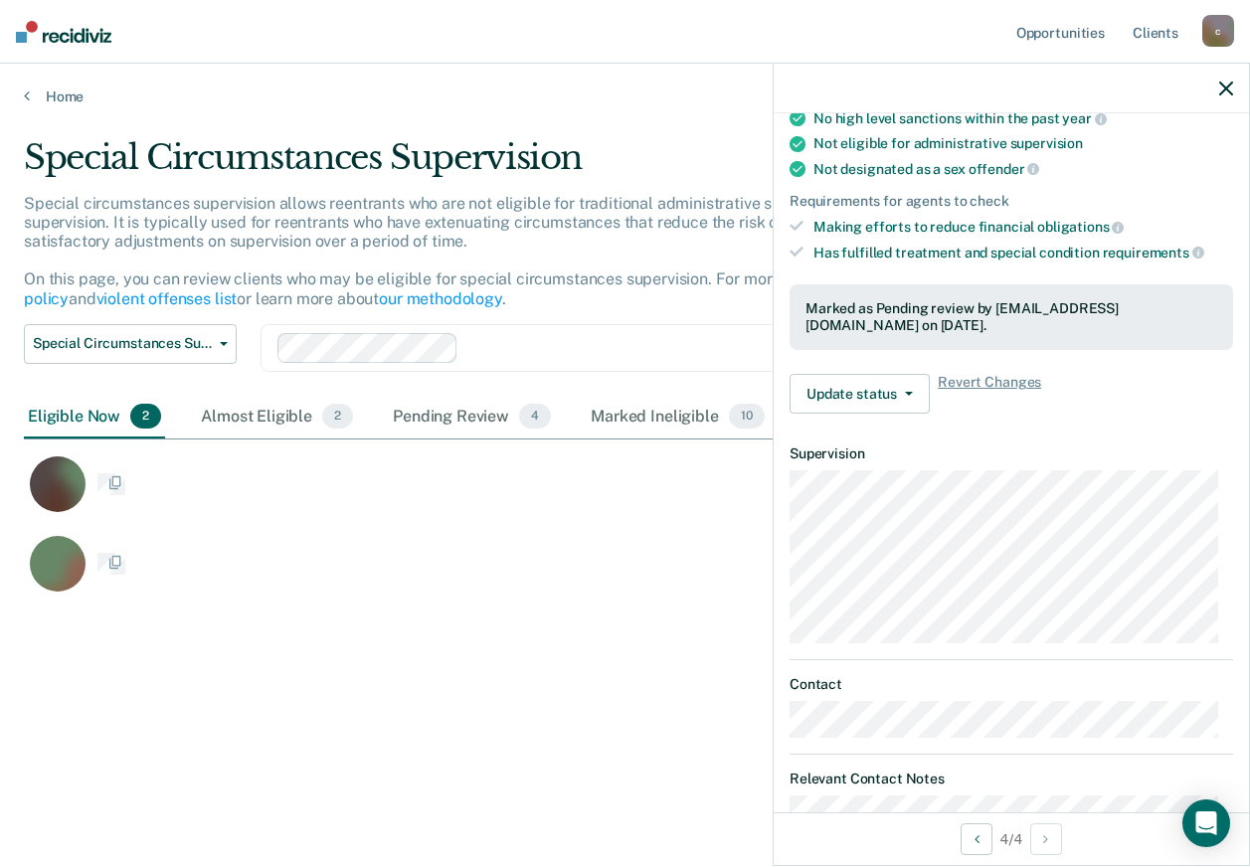
scroll to position [16, 16]
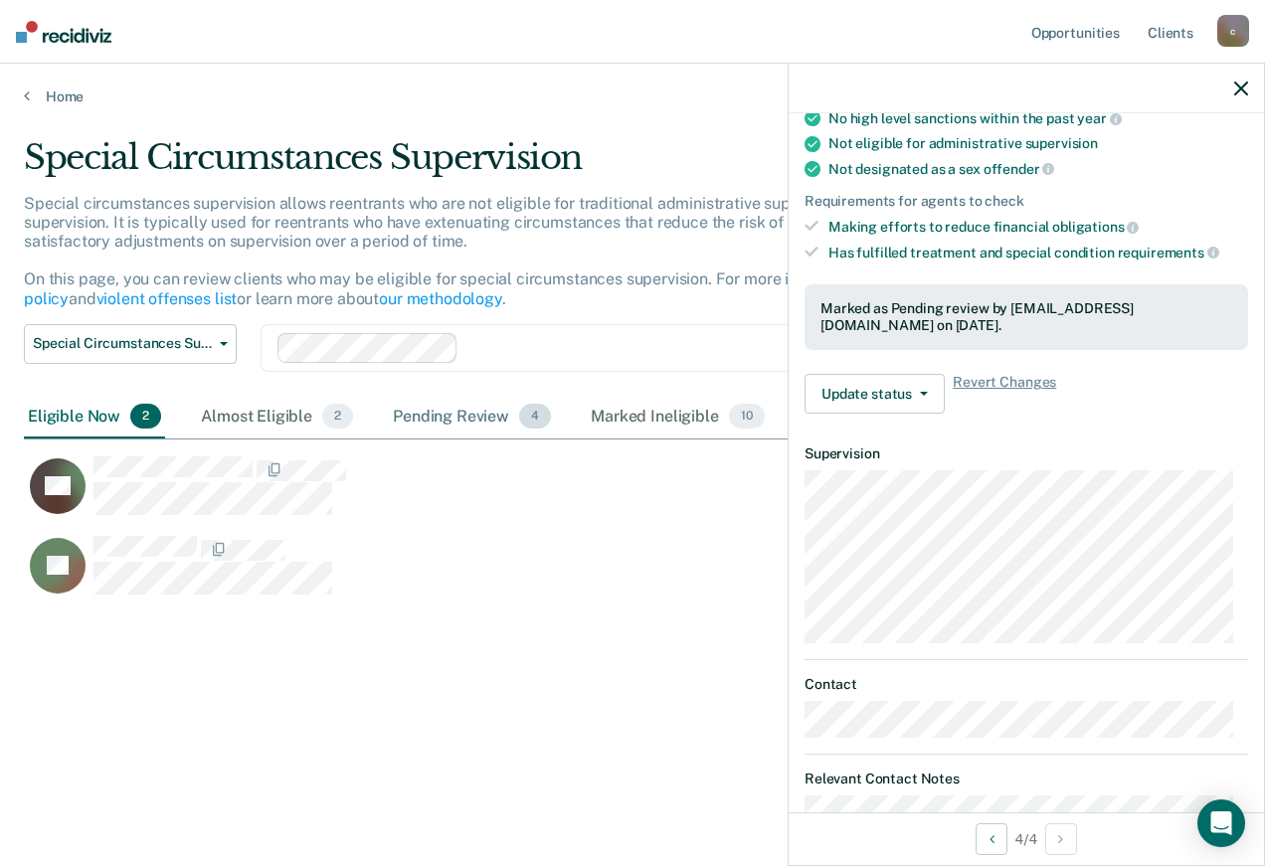
click at [468, 411] on div "Pending Review 4" at bounding box center [472, 418] width 166 height 44
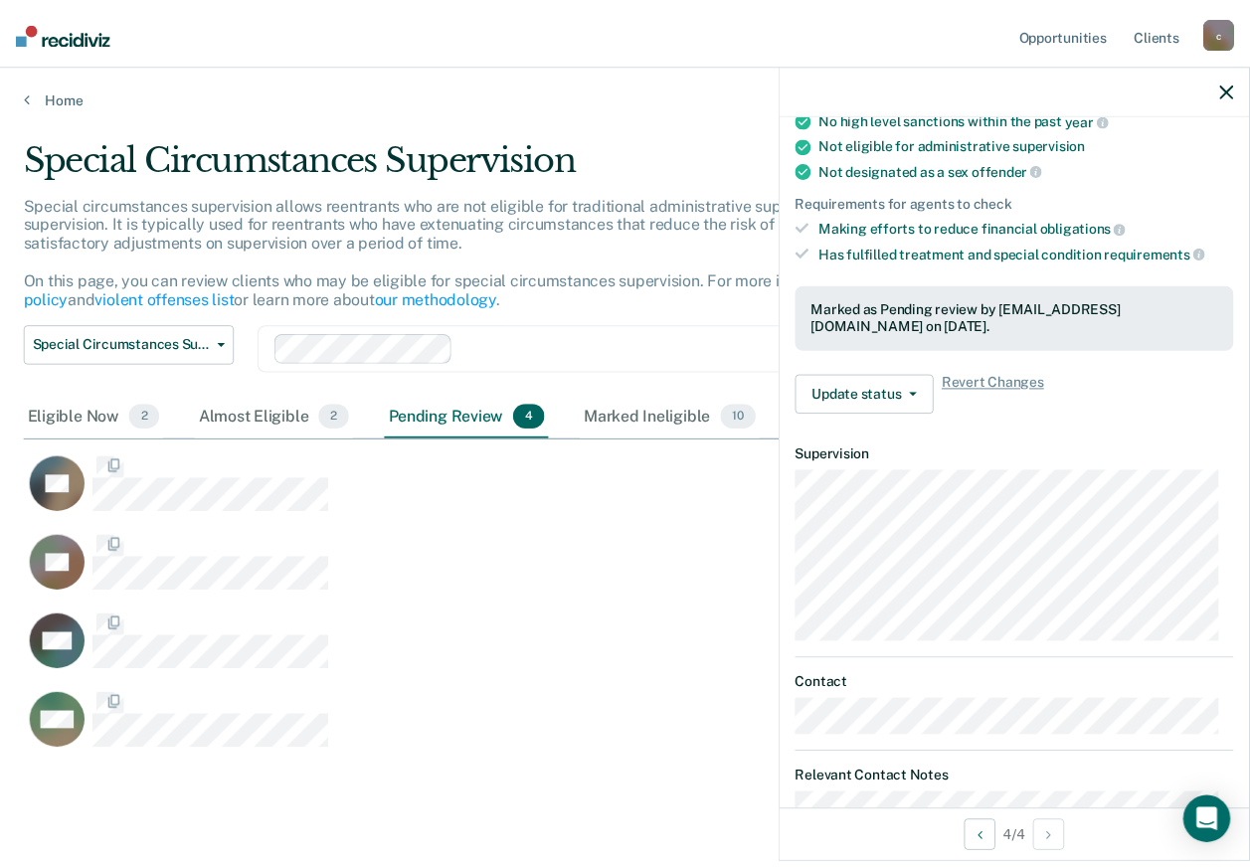
scroll to position [0, 0]
